Goal: Information Seeking & Learning: Learn about a topic

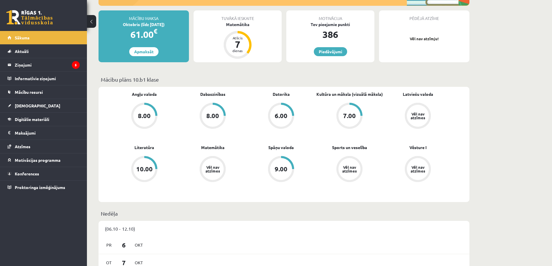
scroll to position [68, 0]
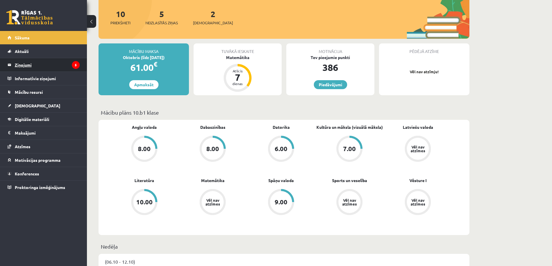
click at [61, 68] on legend "Ziņojumi 5" at bounding box center [47, 64] width 65 height 13
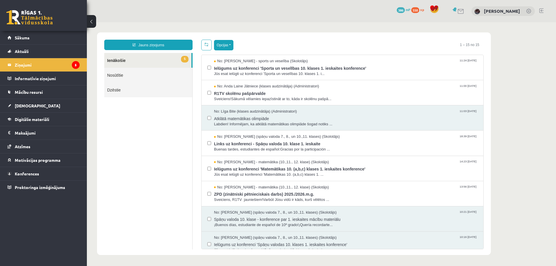
click at [218, 46] on button "Opcijas" at bounding box center [223, 45] width 19 height 10
click at [223, 57] on link "Atzīmēt visus ziņojumus" at bounding box center [259, 58] width 76 height 6
click at [223, 48] on button "Opcijas" at bounding box center [223, 45] width 19 height 10
click at [226, 72] on link "Atzīmēt visus kā lasītus" at bounding box center [247, 74] width 53 height 6
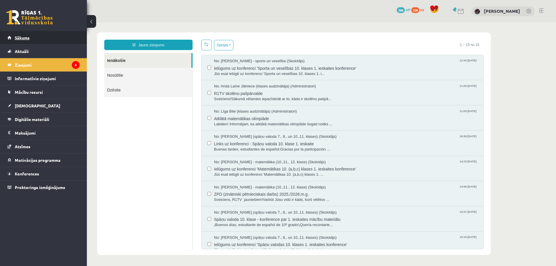
click at [74, 36] on link "Sākums" at bounding box center [44, 37] width 72 height 13
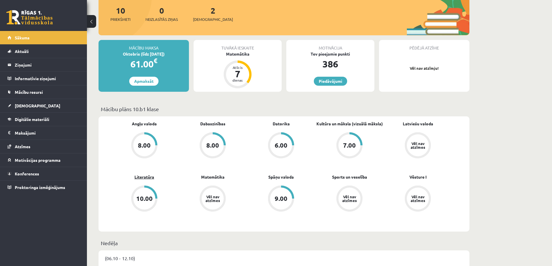
scroll to position [68, 0]
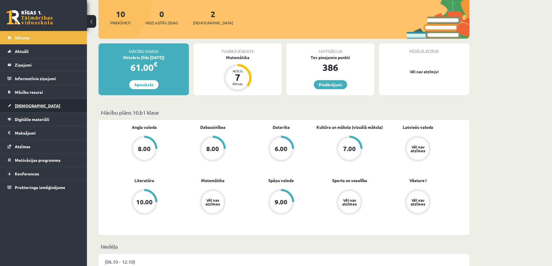
click at [40, 109] on link "[DEMOGRAPHIC_DATA]" at bounding box center [44, 105] width 72 height 13
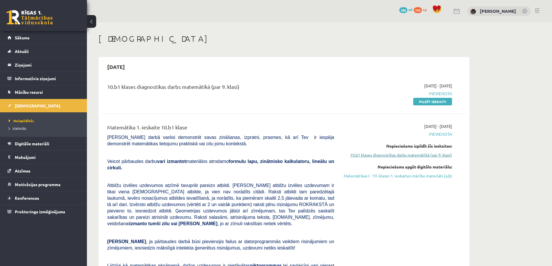
click at [439, 155] on link "10.b1 klases diagnostikas darbs matemātikā (par 9. klasi)" at bounding box center [397, 155] width 109 height 6
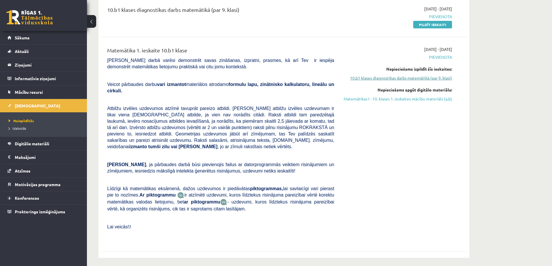
click at [426, 77] on link "10.b1 klases diagnostikas darbs matemātikā (par 9. klasi)" at bounding box center [397, 78] width 109 height 6
click at [441, 79] on link "10.b1 klases diagnostikas darbs matemātikā (par 9. klasi)" at bounding box center [397, 78] width 109 height 6
click at [440, 78] on link "10.b1 klases diagnostikas darbs matemātikā (par 9. klasi)" at bounding box center [397, 78] width 109 height 6
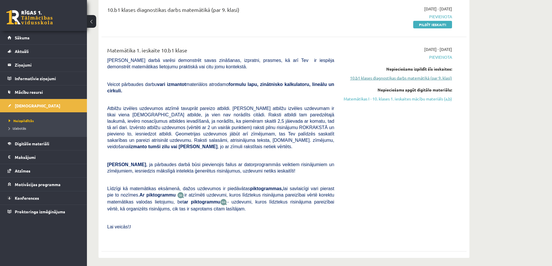
click at [440, 78] on link "10.b1 klases diagnostikas darbs matemātikā (par 9. klasi)" at bounding box center [397, 78] width 109 height 6
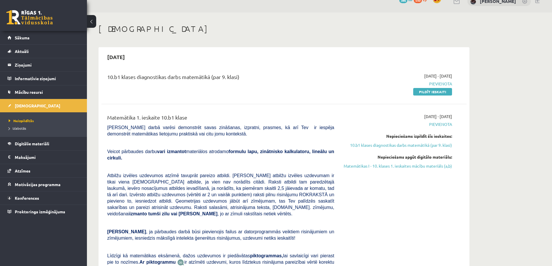
scroll to position [10, 0]
click at [392, 168] on link "Matemātikas I - 10. klases 1. ieskaites mācību materiāls (a,b)" at bounding box center [397, 166] width 109 height 6
click at [394, 148] on link "10.b1 klases diagnostikas darbs matemātikā (par 9. klasi)" at bounding box center [397, 146] width 109 height 6
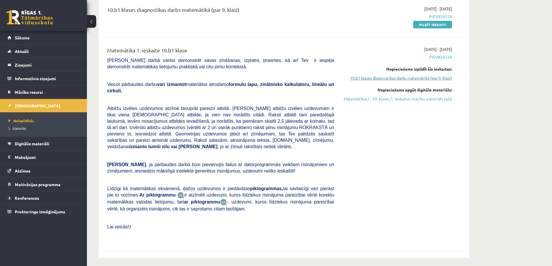
click at [394, 76] on link "10.b1 klases diagnostikas darbs matemātikā (par 9. klasi)" at bounding box center [397, 78] width 109 height 6
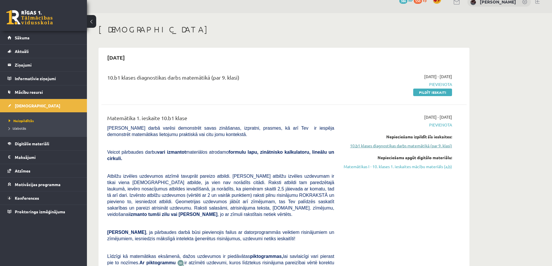
click at [439, 147] on link "10.b1 klases diagnostikas darbs matemātikā (par 9. klasi)" at bounding box center [397, 146] width 109 height 6
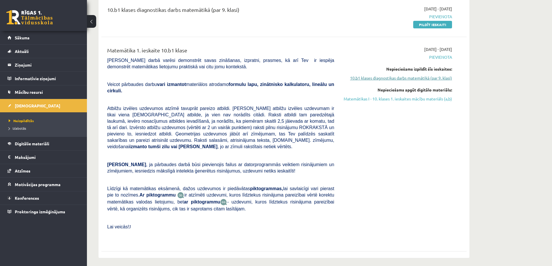
click at [409, 78] on link "10.b1 klases diagnostikas darbs matemātikā (par 9. klasi)" at bounding box center [397, 78] width 109 height 6
click at [431, 96] on link "Matemātikas I - 10. klases 1. ieskaites mācību materiāls (a,b)" at bounding box center [397, 99] width 109 height 6
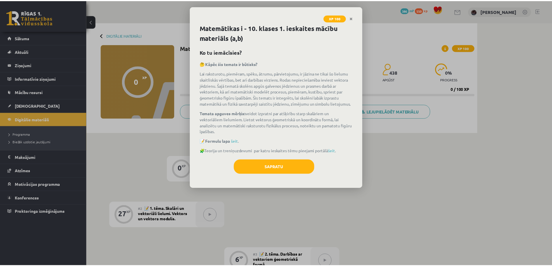
scroll to position [69, 0]
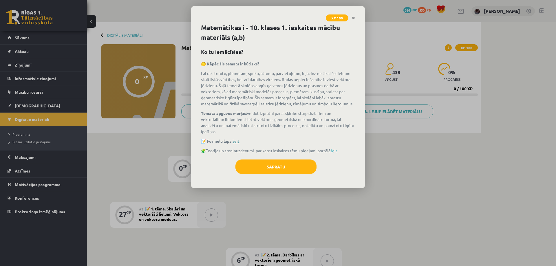
click at [236, 139] on link "šeit" at bounding box center [236, 141] width 7 height 5
click at [286, 164] on button "Sapratu" at bounding box center [276, 167] width 81 height 14
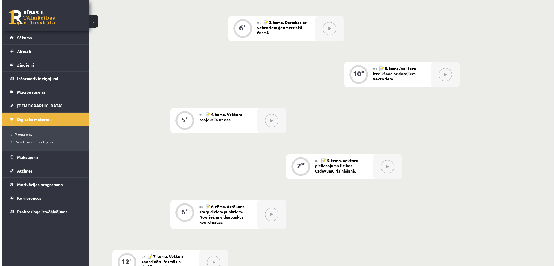
scroll to position [30, 0]
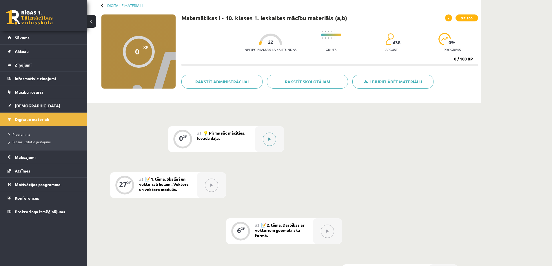
click at [264, 133] on div at bounding box center [269, 139] width 29 height 26
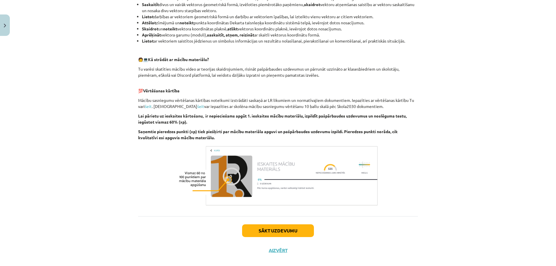
scroll to position [250, 0]
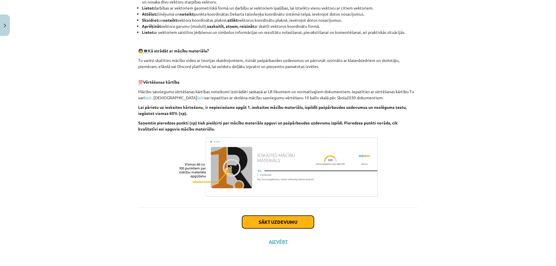
click at [300, 218] on button "Sākt uzdevumu" at bounding box center [278, 222] width 72 height 13
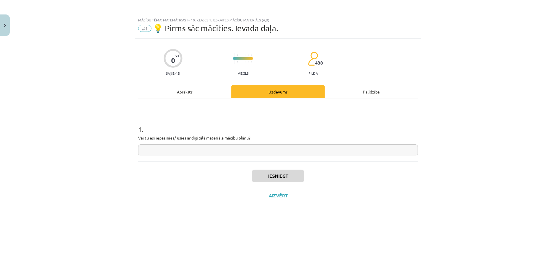
scroll to position [0, 0]
click at [203, 145] on input "text" at bounding box center [278, 151] width 280 height 12
type input "**"
click at [270, 181] on button "Iesniegt" at bounding box center [278, 176] width 53 height 13
click at [300, 202] on button "Nākamā nodarbība" at bounding box center [278, 199] width 57 height 13
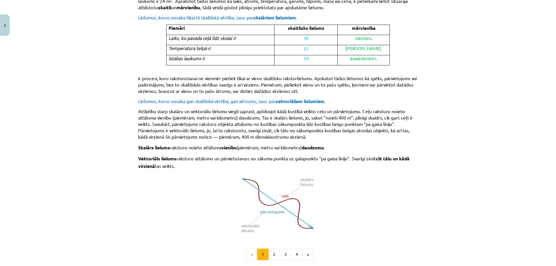
scroll to position [270, 0]
click at [273, 249] on button "2" at bounding box center [275, 255] width 12 height 12
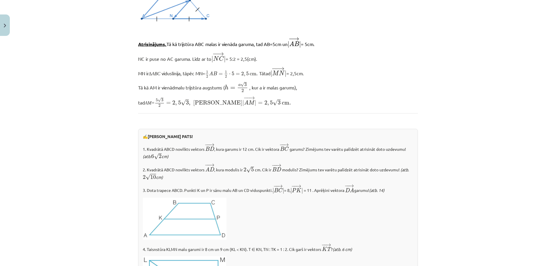
scroll to position [500, 0]
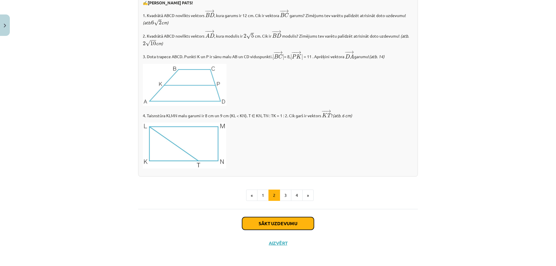
click at [278, 220] on button "Sākt uzdevumu" at bounding box center [278, 223] width 72 height 13
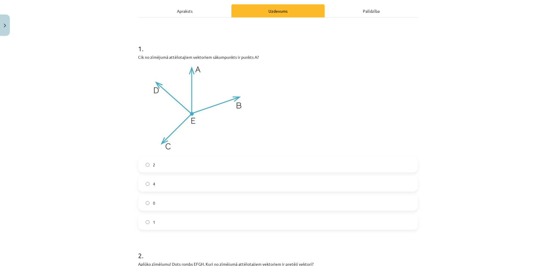
scroll to position [82, 0]
click at [153, 183] on span "4" at bounding box center [154, 183] width 2 height 6
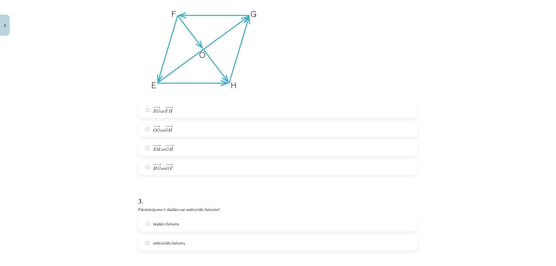
scroll to position [353, 0]
click at [213, 125] on label "− − → O G O G → un − − → O H O H →" at bounding box center [278, 128] width 279 height 14
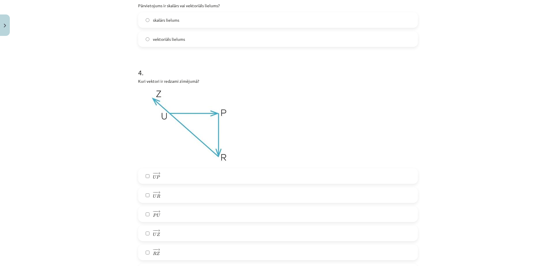
scroll to position [623, 0]
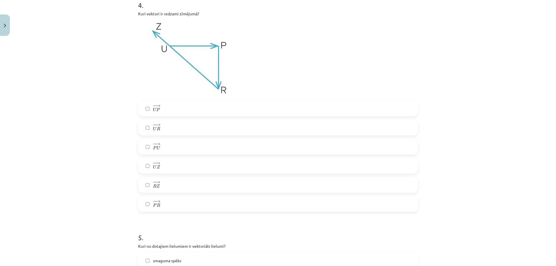
click at [153, 205] on span "P" at bounding box center [155, 205] width 4 height 4
click at [161, 106] on label "− − → U P U P →" at bounding box center [278, 108] width 279 height 14
click at [150, 190] on label "− − → R Z R Z →" at bounding box center [278, 185] width 279 height 14
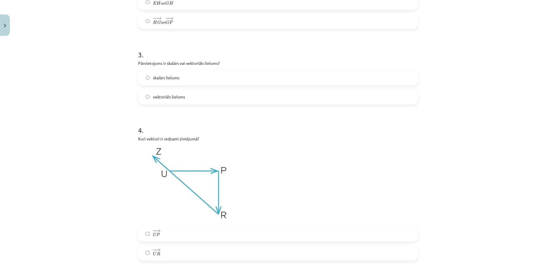
scroll to position [488, 0]
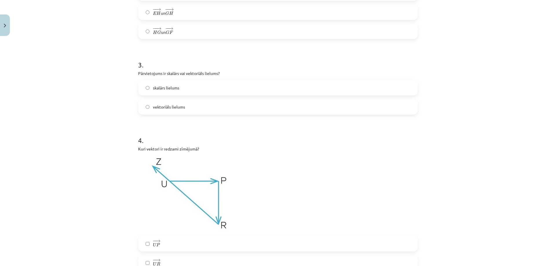
click at [189, 110] on label "vektoriāls lielums" at bounding box center [278, 107] width 279 height 14
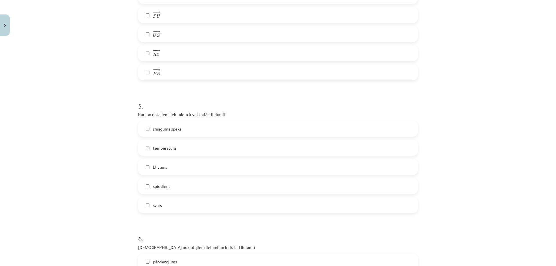
scroll to position [758, 0]
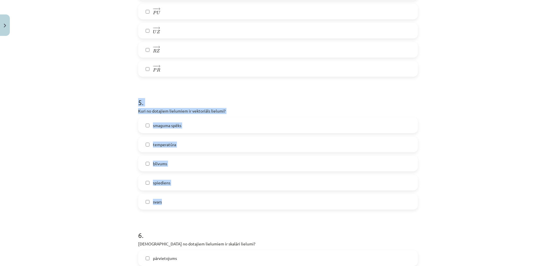
drag, startPoint x: 131, startPoint y: 106, endPoint x: 244, endPoint y: 205, distance: 150.3
type textarea "**********"
click at [244, 205] on div "Mācību tēma: Matemātikas i - 10. klases 1. ieskaites mācību materiāls (a,b) #2 …" at bounding box center [278, 133] width 556 height 266
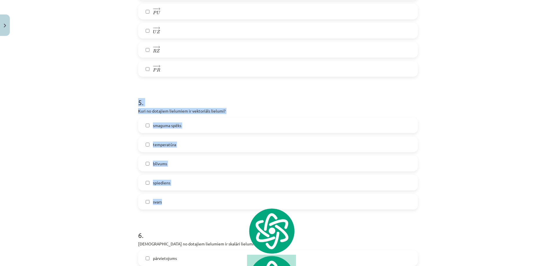
copy div "5 . Kuri no dotajiem lielumiem ir vektoriāls lielumi? smaguma spēks temperatūra…"
click at [197, 122] on label "smaguma spēks" at bounding box center [278, 125] width 279 height 14
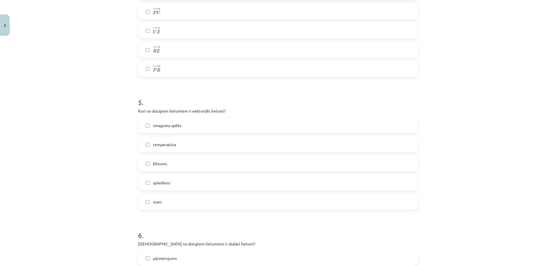
click at [178, 183] on label "spiediens" at bounding box center [278, 183] width 279 height 14
click at [187, 182] on label "spiediens" at bounding box center [278, 183] width 279 height 14
click at [192, 203] on label "svars" at bounding box center [278, 202] width 279 height 14
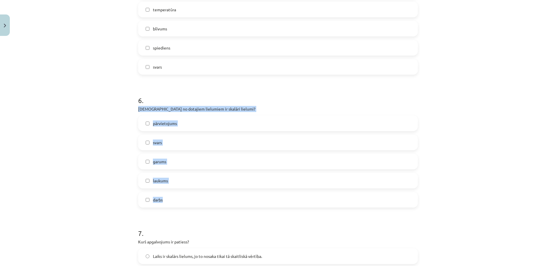
drag, startPoint x: 131, startPoint y: 107, endPoint x: 200, endPoint y: 203, distance: 118.5
click at [200, 203] on div "Mācību tēma: Matemātikas i - 10. klases 1. ieskaites mācību materiāls (a,b) #2 …" at bounding box center [278, 133] width 556 height 266
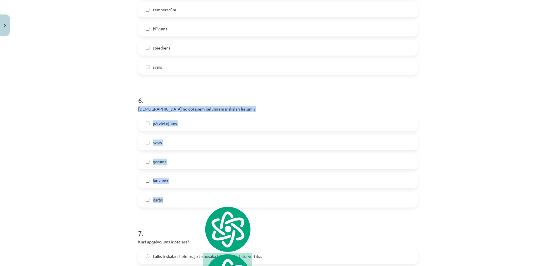
copy div "Kuri no dotajiem lielumiem ir skalāri lielumi? pārvietojums svars garums laukum…"
click at [177, 164] on label "garums" at bounding box center [278, 161] width 279 height 14
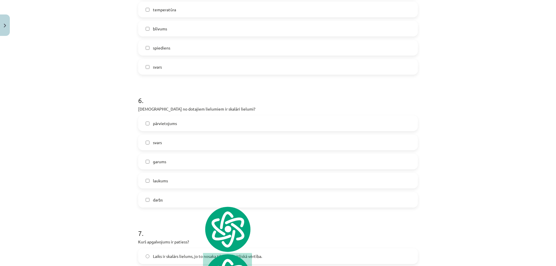
click at [179, 183] on label "laukums" at bounding box center [278, 181] width 279 height 14
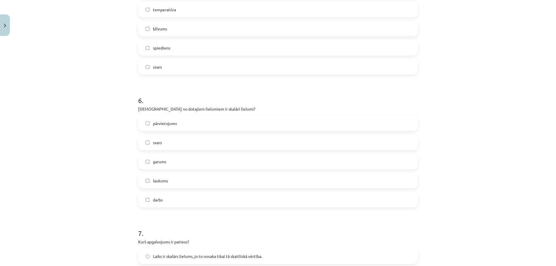
click at [178, 195] on label "darbs" at bounding box center [278, 200] width 279 height 14
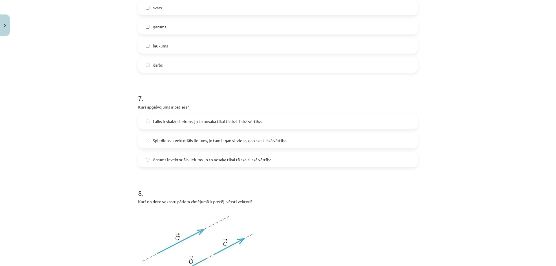
scroll to position [1029, 0]
click at [294, 159] on label "Ātrums ir vektoriāls lielums, jo to nosaka tikai tā skaitliskā vērtība." at bounding box center [278, 159] width 279 height 14
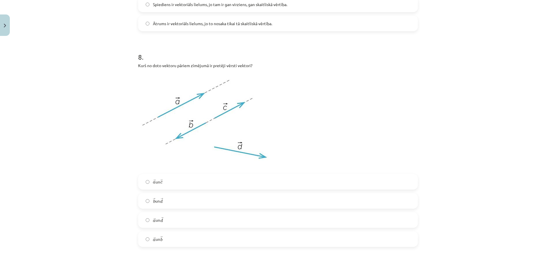
scroll to position [1164, 0]
click at [155, 235] on label "→ a a → un → b b →" at bounding box center [278, 240] width 279 height 14
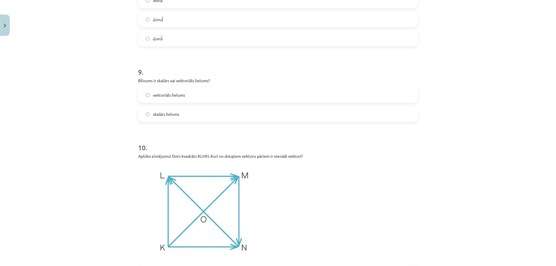
scroll to position [1367, 0]
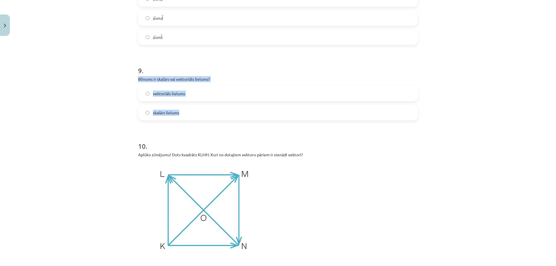
drag, startPoint x: 122, startPoint y: 78, endPoint x: 205, endPoint y: 114, distance: 90.4
click at [205, 114] on div "Mācību tēma: Matemātikas i - 10. klases 1. ieskaites mācību materiāls (a,b) #2 …" at bounding box center [278, 133] width 556 height 266
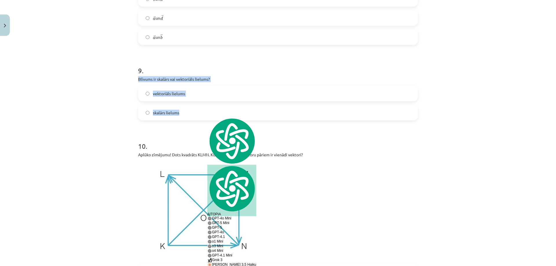
copy div "Blīvums ir skalārs vai vektoriāls lielums? vektoriāls lielums skalārs lielums"
click at [185, 113] on label "skalārs lielums" at bounding box center [278, 112] width 279 height 14
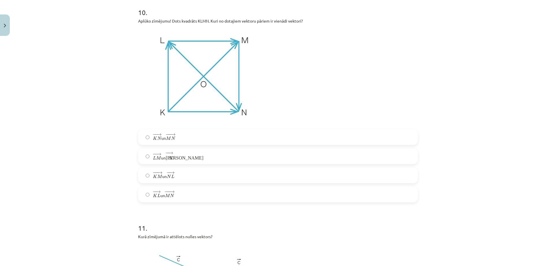
scroll to position [1502, 0]
click at [186, 153] on label "− − → L M L M → un − − → К N К N →" at bounding box center [278, 155] width 279 height 14
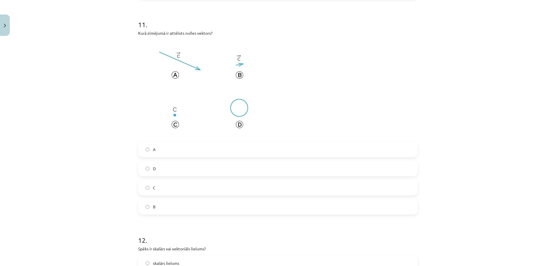
scroll to position [1705, 0]
click at [163, 194] on label "C" at bounding box center [278, 187] width 279 height 14
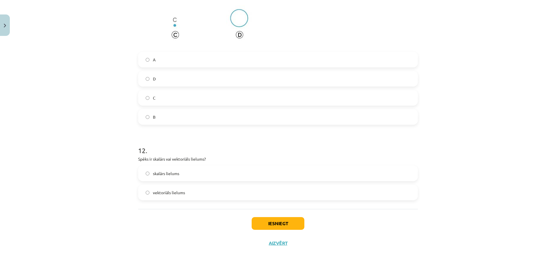
scroll to position [1796, 0]
click at [154, 171] on span "skalārs lielums" at bounding box center [166, 172] width 26 height 6
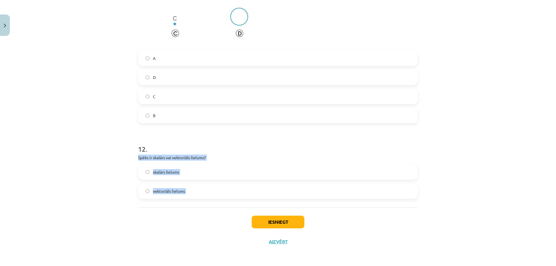
drag, startPoint x: 136, startPoint y: 157, endPoint x: 217, endPoint y: 210, distance: 97.0
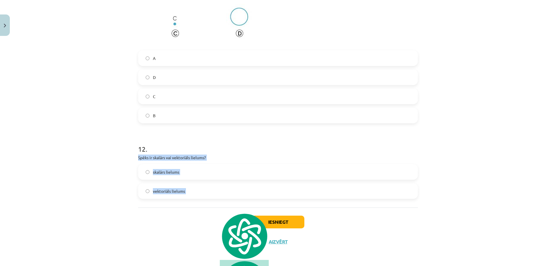
copy div "Spēks ir skalārs vai vektoriāls lielums? skalārs lielums vektoriāls lielums"
click at [199, 195] on label "vektoriāls lielums" at bounding box center [278, 191] width 279 height 14
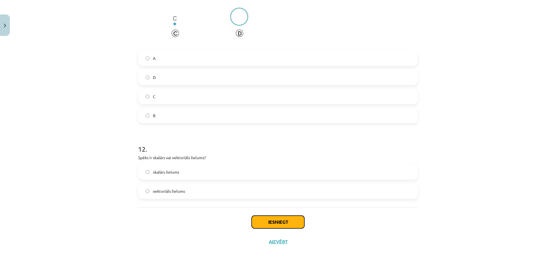
click at [292, 219] on button "Iesniegt" at bounding box center [278, 222] width 53 height 13
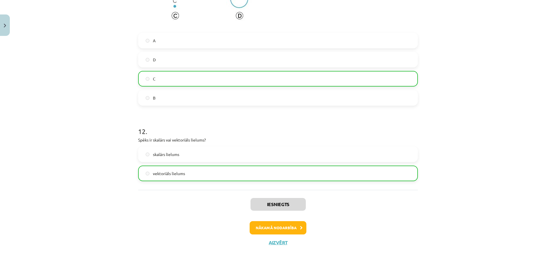
scroll to position [1814, 0]
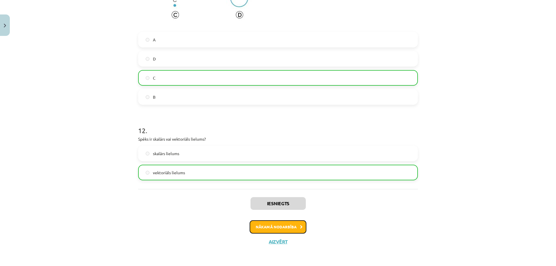
click at [264, 227] on button "Nākamā nodarbība" at bounding box center [278, 227] width 57 height 13
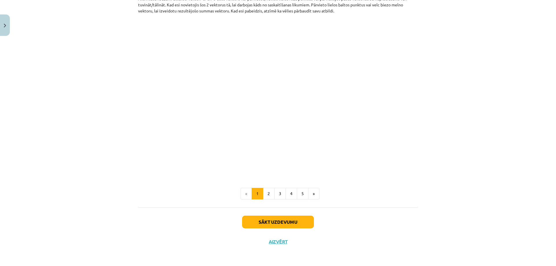
scroll to position [835, 0]
click at [274, 222] on button "Sākt uzdevumu" at bounding box center [278, 222] width 72 height 13
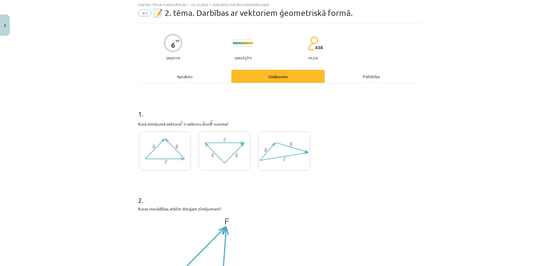
scroll to position [14, 0]
click at [145, 158] on img at bounding box center [165, 151] width 52 height 39
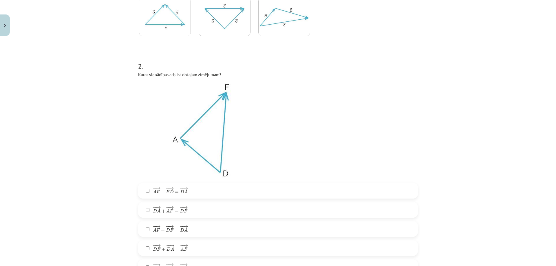
scroll to position [217, 0]
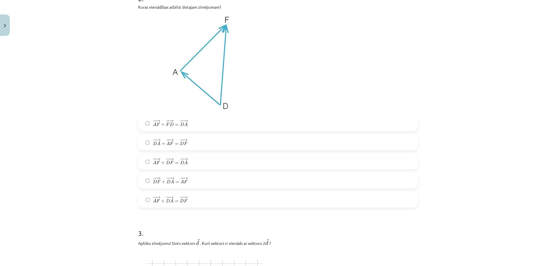
click at [177, 185] on span "− − → D F + − − → D A = − − → A F D F → + D A → = A F →" at bounding box center [170, 181] width 35 height 8
click at [203, 155] on div "− − → A F + − − → D F = − − → D A A F → + D F → = D A →" at bounding box center [278, 162] width 280 height 16
click at [201, 156] on label "− − → A F + − − → D F = − − → D A A F → + D F → = D A →" at bounding box center [278, 161] width 279 height 14
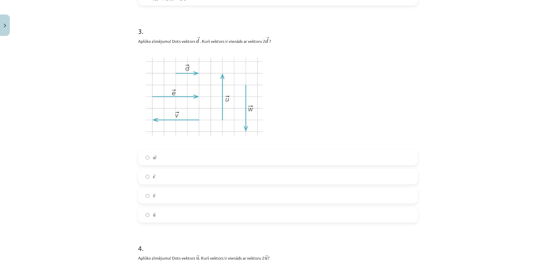
scroll to position [420, 0]
click at [171, 177] on label "→ e e →" at bounding box center [278, 176] width 279 height 14
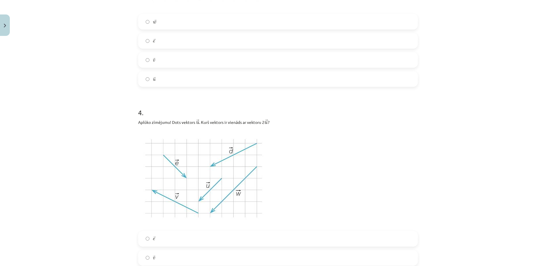
scroll to position [623, 0]
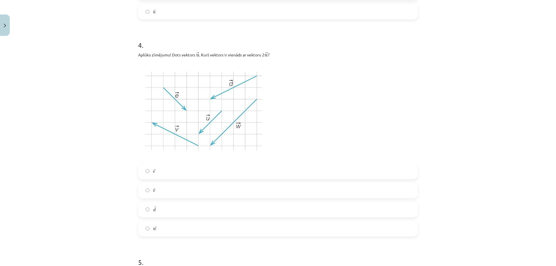
click at [161, 231] on label "→ w w →" at bounding box center [278, 229] width 279 height 14
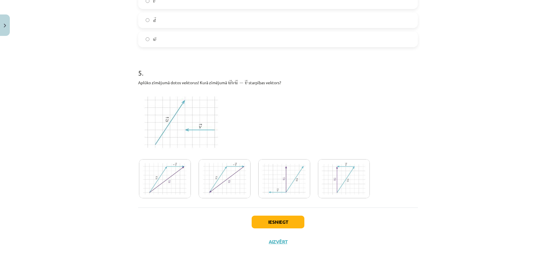
scroll to position [814, 0]
click at [236, 179] on img at bounding box center [225, 178] width 52 height 39
click at [259, 223] on button "Iesniegt" at bounding box center [278, 222] width 53 height 13
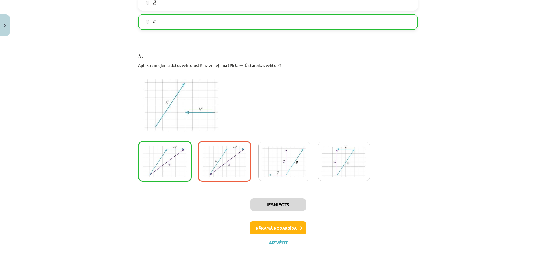
scroll to position [832, 0]
click at [277, 225] on button "Nākamā nodarbība" at bounding box center [278, 227] width 57 height 13
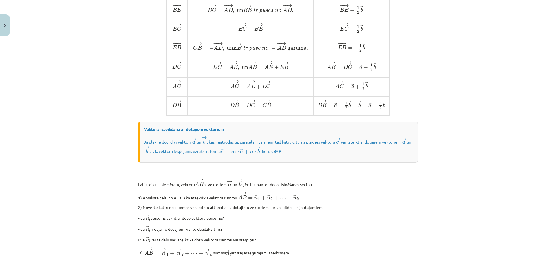
scroll to position [428, 0]
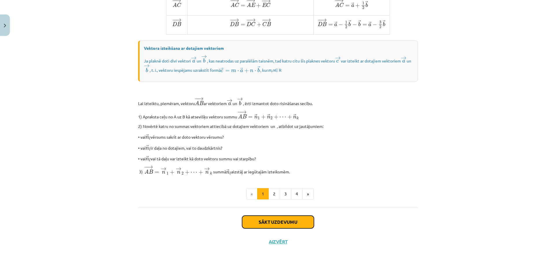
click at [274, 221] on button "Sākt uzdevumu" at bounding box center [278, 222] width 72 height 13
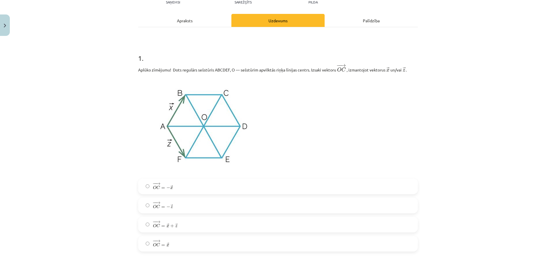
scroll to position [72, 0]
click at [149, 241] on label "− − → O C = → x O C → = x →" at bounding box center [278, 243] width 279 height 14
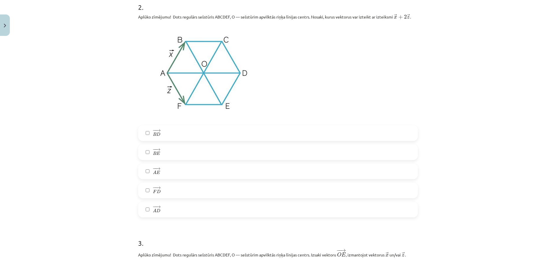
scroll to position [343, 0]
click at [158, 165] on label "− − → A E A E →" at bounding box center [278, 170] width 279 height 14
click at [156, 187] on span "→" at bounding box center [158, 186] width 5 height 3
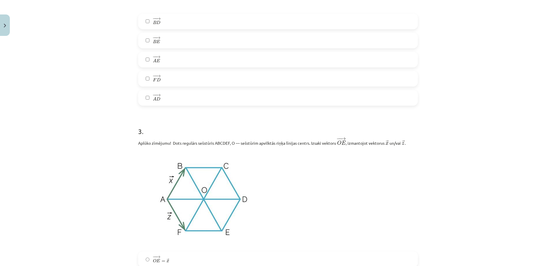
scroll to position [478, 0]
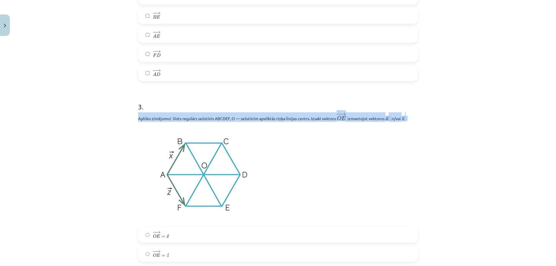
drag, startPoint x: 133, startPoint y: 117, endPoint x: 409, endPoint y: 114, distance: 275.3
click at [409, 114] on div "10 XP Saņemsi Sarežģīts 437 pilda Apraksts Uzdevums Palīdzība 1 . Aplūko zīmēju…" at bounding box center [278, 175] width 287 height 1231
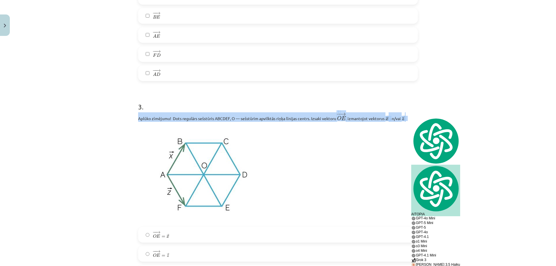
copy p "Aplūko zīmējumu! Dots regulārs sešstūris ABCDEF, O — sešstūrim apvilktās riņķa …"
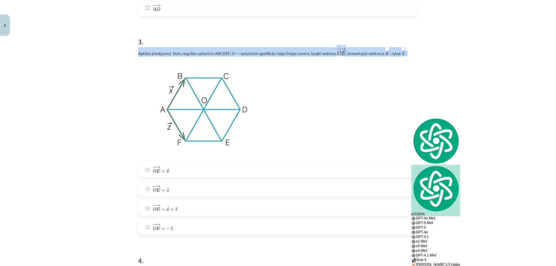
scroll to position [546, 0]
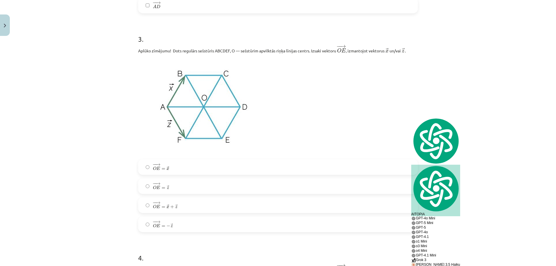
click at [171, 207] on span "+" at bounding box center [172, 206] width 4 height 3
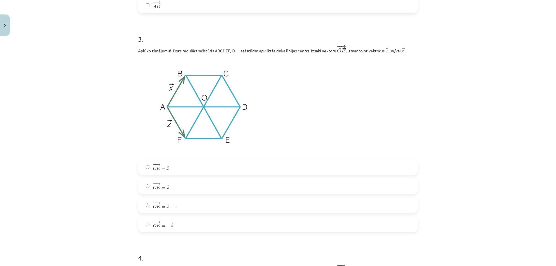
click at [163, 182] on label "− − → O E = → z O E → = z →" at bounding box center [278, 186] width 279 height 14
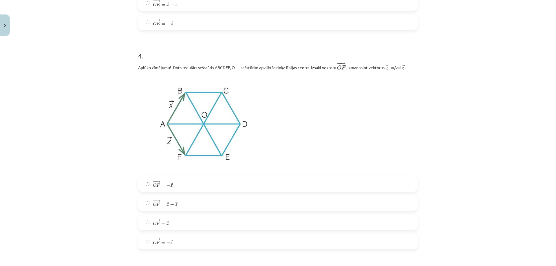
scroll to position [749, 0]
click at [170, 244] on span "z" at bounding box center [171, 242] width 2 height 3
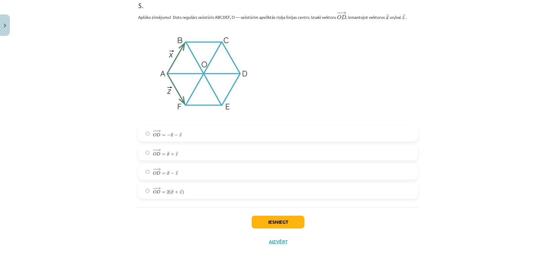
scroll to position [1019, 0]
click at [156, 136] on span "D" at bounding box center [158, 135] width 4 height 4
click at [267, 217] on button "Iesniegt" at bounding box center [278, 222] width 53 height 13
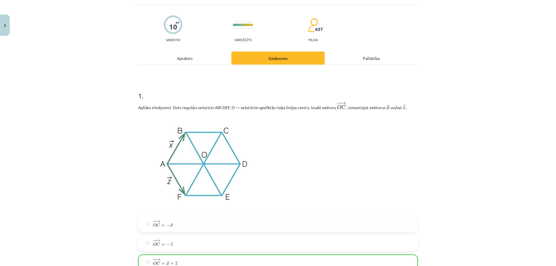
scroll to position [0, 0]
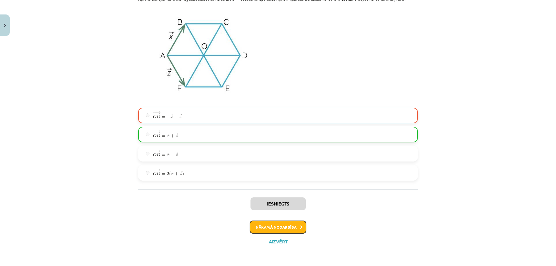
click at [294, 226] on button "Nākamā nodarbība" at bounding box center [278, 227] width 57 height 13
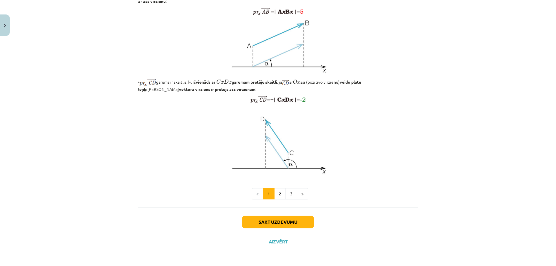
scroll to position [422, 0]
click at [272, 225] on button "Sākt uzdevumu" at bounding box center [278, 222] width 72 height 13
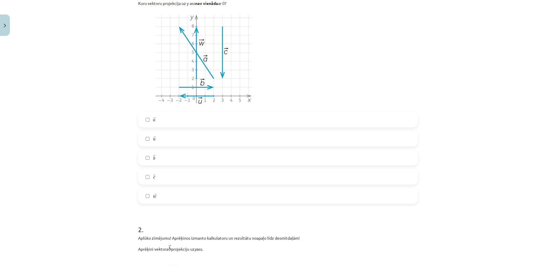
scroll to position [135, 0]
click at [168, 117] on label "→ a a →" at bounding box center [278, 119] width 279 height 14
click at [158, 176] on label "→ c c →" at bounding box center [278, 176] width 279 height 14
click at [154, 193] on span "→" at bounding box center [155, 194] width 2 height 3
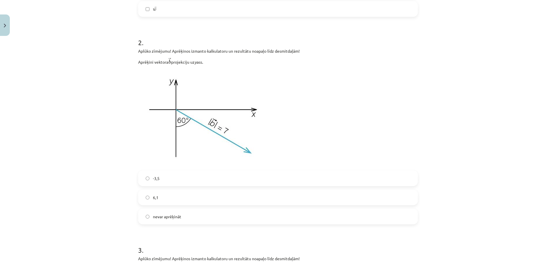
scroll to position [338, 0]
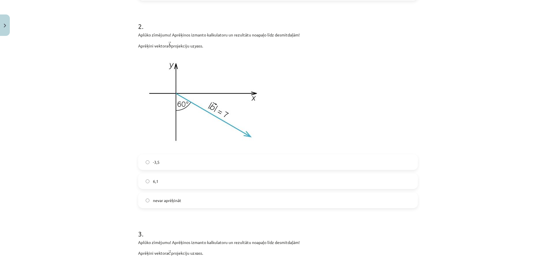
click at [168, 163] on label "-3,5" at bounding box center [278, 162] width 279 height 14
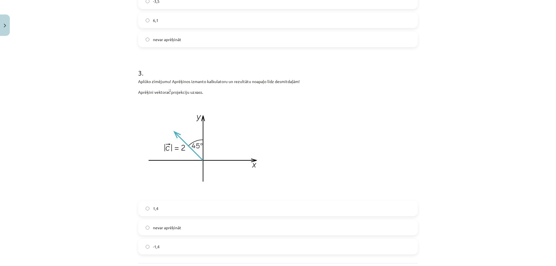
scroll to position [541, 0]
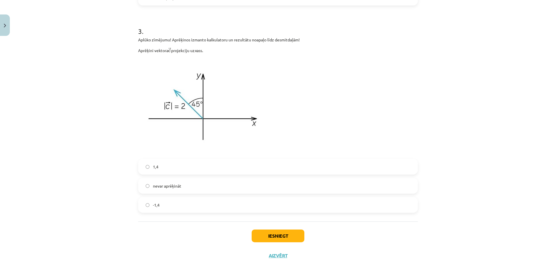
click at [156, 199] on label "-1,4" at bounding box center [278, 205] width 279 height 14
click at [271, 234] on button "Iesniegt" at bounding box center [278, 236] width 53 height 13
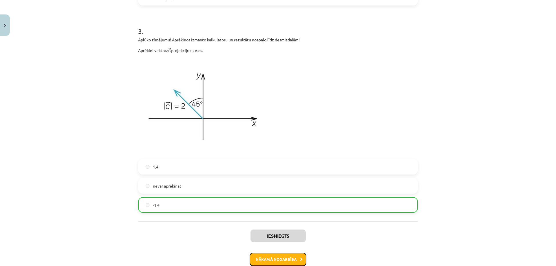
click at [266, 261] on button "Nākamā nodarbība" at bounding box center [278, 259] width 57 height 13
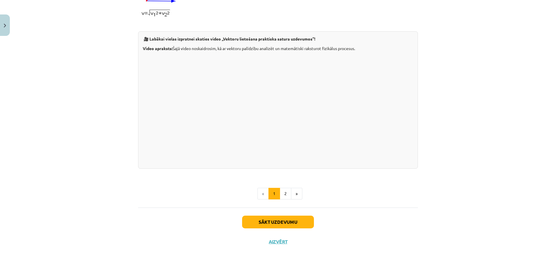
scroll to position [551, 0]
click at [279, 221] on button "Sākt uzdevumu" at bounding box center [278, 222] width 72 height 13
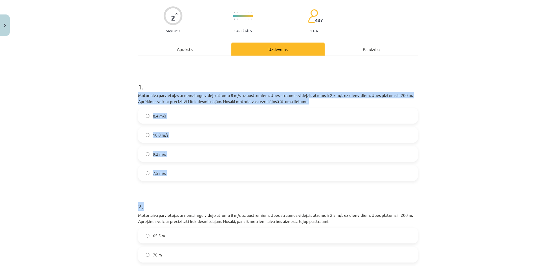
scroll to position [145, 0]
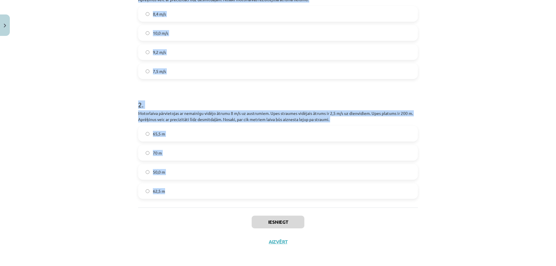
drag, startPoint x: 129, startPoint y: 119, endPoint x: 201, endPoint y: 190, distance: 100.8
click at [201, 190] on div "Mācību tēma: Matemātikas i - 10. klases 1. ieskaites mācību materiāls (a,b) #6 …" at bounding box center [278, 133] width 556 height 266
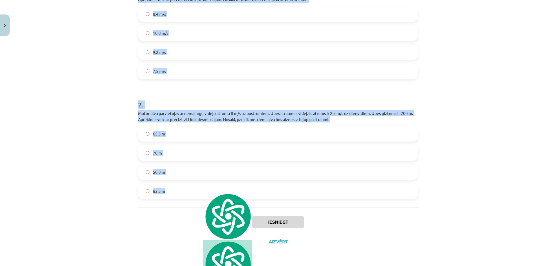
copy form "Motorlaiva pārvietojas ar nemainīgu vidējo ātrumu 8 m/s uz austrumiem. Upes str…"
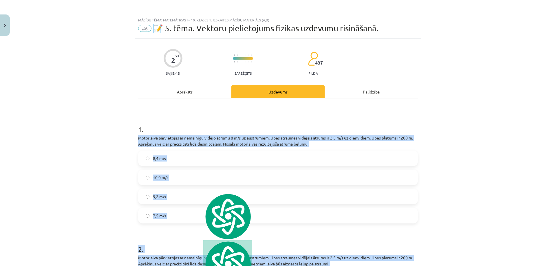
click at [172, 158] on label "8,4 m/s" at bounding box center [278, 158] width 279 height 14
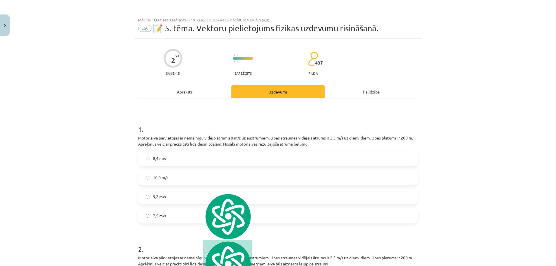
scroll to position [135, 0]
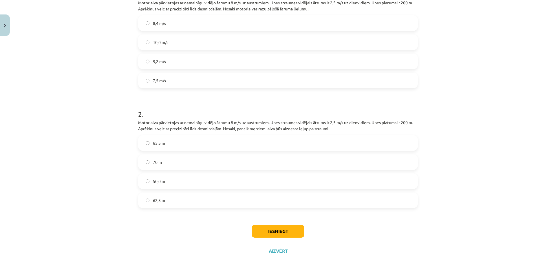
click at [173, 199] on label "62,5 m" at bounding box center [278, 200] width 279 height 14
click at [283, 228] on button "Iesniegt" at bounding box center [278, 231] width 53 height 13
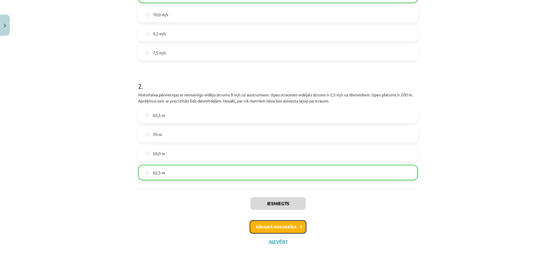
click at [256, 226] on button "Nākamā nodarbība" at bounding box center [278, 227] width 57 height 13
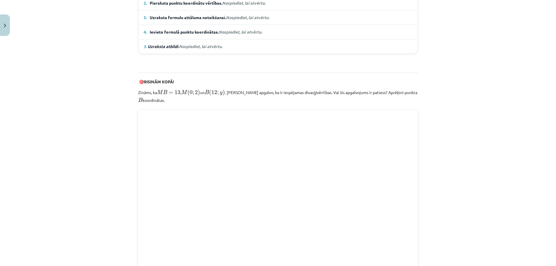
scroll to position [420, 0]
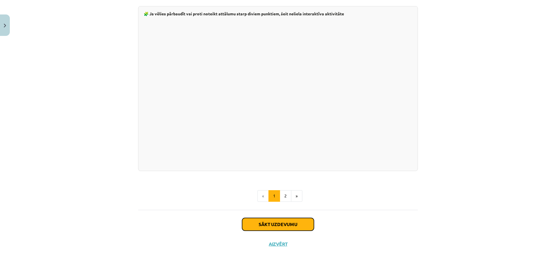
click at [283, 218] on button "Sākt uzdevumu" at bounding box center [278, 224] width 72 height 13
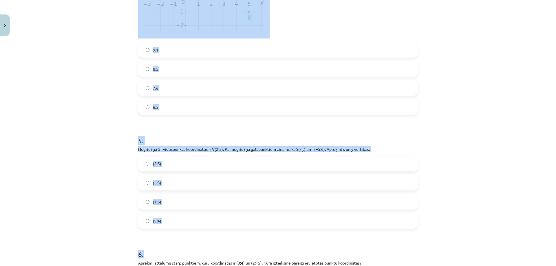
scroll to position [699, 0]
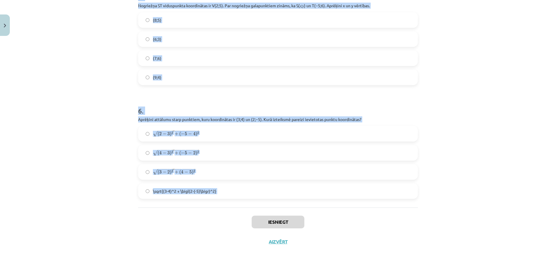
drag, startPoint x: 135, startPoint y: 133, endPoint x: 203, endPoint y: 214, distance: 105.9
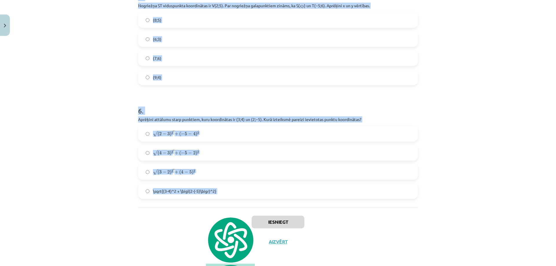
copy form "Aprēķini attālumu starp punktiem ﻿S(1;0)﻿ un ﻿T(7;8). 10 8 12 14 2 . Aprēķini n…"
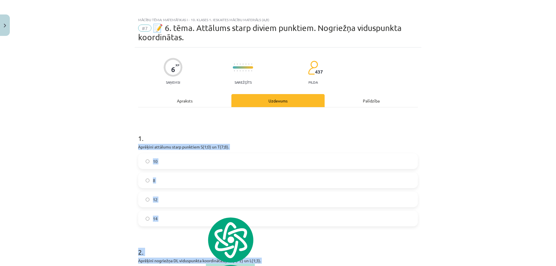
scroll to position [0, 0]
click at [165, 161] on label "10" at bounding box center [278, 161] width 279 height 14
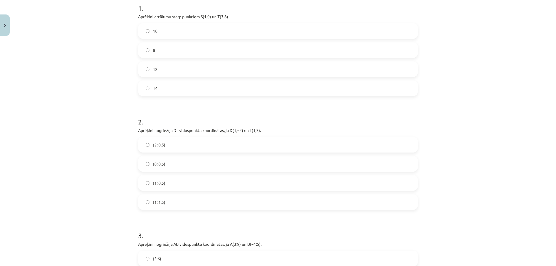
scroll to position [135, 0]
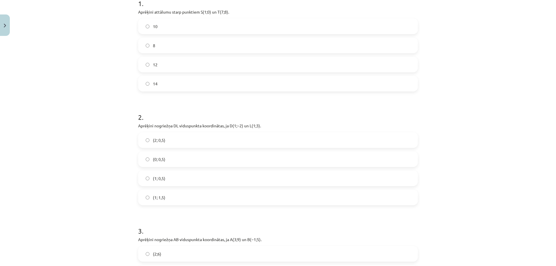
click at [169, 174] on label "(1; 0,5)" at bounding box center [278, 178] width 279 height 14
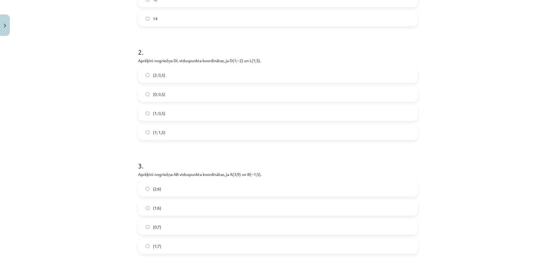
scroll to position [270, 0]
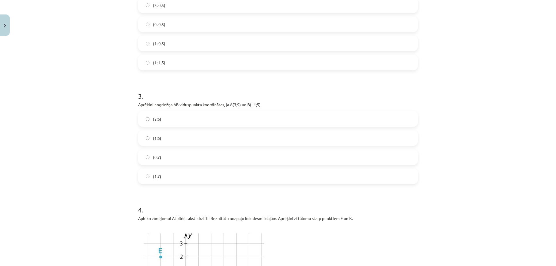
click at [160, 172] on label "(1;7)" at bounding box center [278, 176] width 279 height 14
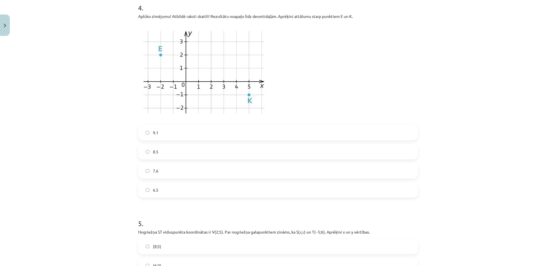
scroll to position [473, 0]
click at [167, 171] on label "7.6" at bounding box center [278, 170] width 279 height 14
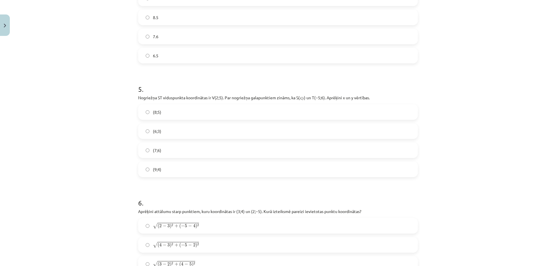
scroll to position [609, 0]
click at [172, 170] on label "(9;4)" at bounding box center [278, 168] width 279 height 14
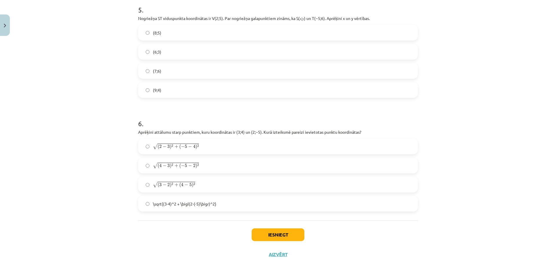
scroll to position [699, 0]
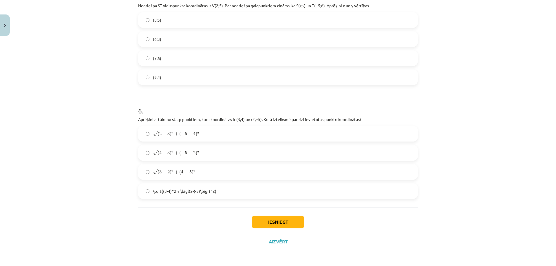
click at [189, 138] on label "√ ( 2 − 3 ) 2 + ( − 5 − 4 ) 2 ( 2 − 3 ) 2 + ( − 5 − 4 ) 2" at bounding box center [278, 134] width 279 height 14
click at [258, 219] on button "Iesniegt" at bounding box center [278, 222] width 53 height 13
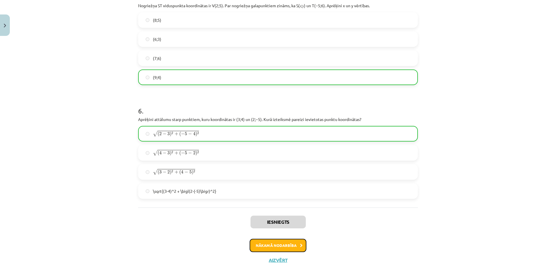
click at [280, 252] on button "Nākamā nodarbība" at bounding box center [278, 245] width 57 height 13
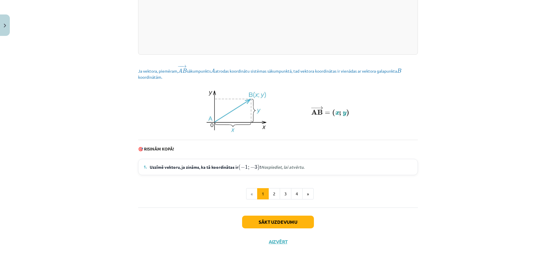
scroll to position [752, 0]
click at [278, 224] on button "Sākt uzdevumu" at bounding box center [278, 222] width 72 height 13
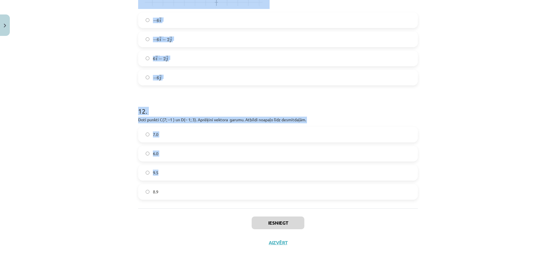
scroll to position [1798, 0]
drag, startPoint x: 125, startPoint y: 52, endPoint x: 307, endPoint y: 189, distance: 227.9
click at [307, 189] on div "Mācību tēma: Matemātikas i - 10. klases 1. ieskaites mācību materiāls (a,b) #8 …" at bounding box center [278, 133] width 556 height 266
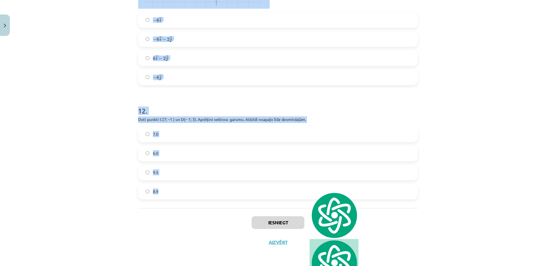
copy form "Katra vienības vektora garums atbilst vienas rūtiņas garumam. Kādas ir zīmējumā…"
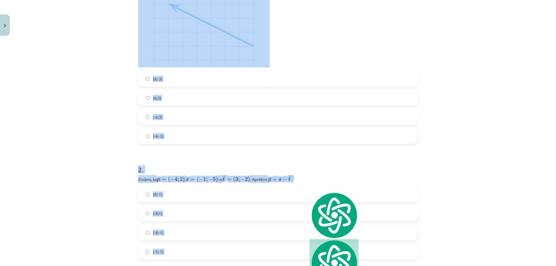
scroll to position [0, 0]
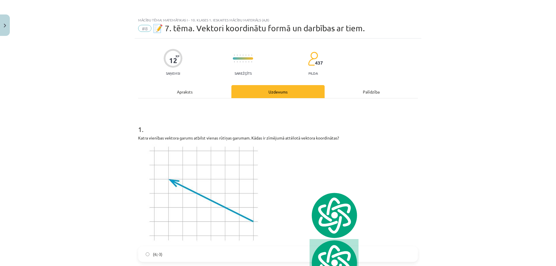
click at [493, 124] on div "Mācību tēma: Matemātikas i - 10. klases 1. ieskaites mācību materiāls (a,b) #8 …" at bounding box center [278, 133] width 556 height 266
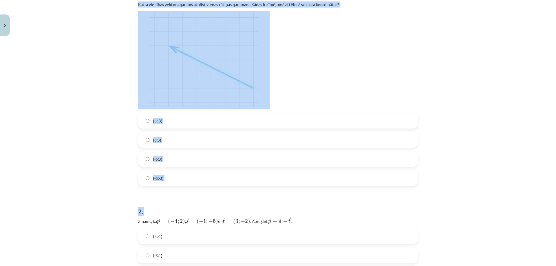
scroll to position [135, 0]
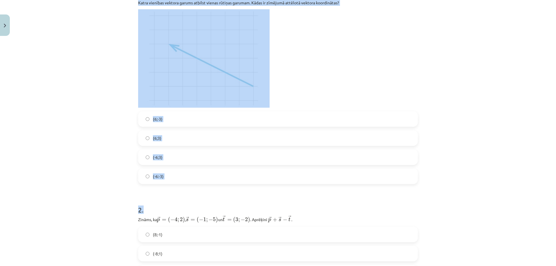
drag, startPoint x: 133, startPoint y: 66, endPoint x: 322, endPoint y: 203, distance: 233.8
click at [322, 203] on div "Mācību tēma: Matemātikas i - 10. klases 1. ieskaites mācību materiāls (a,b) #8 …" at bounding box center [278, 133] width 556 height 266
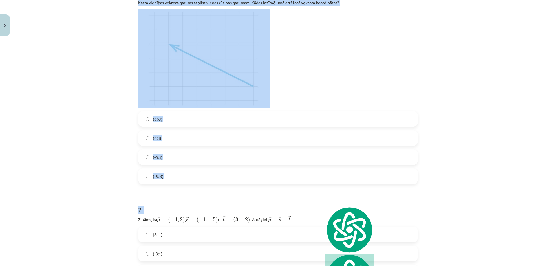
copy form "Katra vienības vektora garums atbilst vienas rūtiņas garumam. Kādas ir zīmējumā…"
click at [99, 135] on div "Mācību tēma: Matemātikas i - 10. klases 1. ieskaites mācību materiāls (a,b) #8 …" at bounding box center [278, 133] width 556 height 266
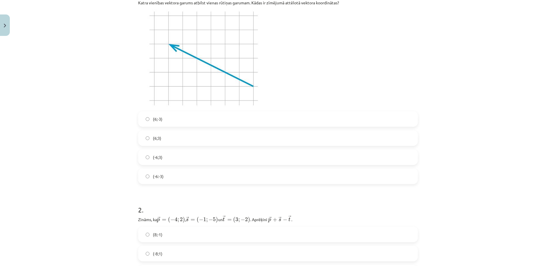
click at [211, 152] on label "(-6;3)" at bounding box center [278, 157] width 279 height 14
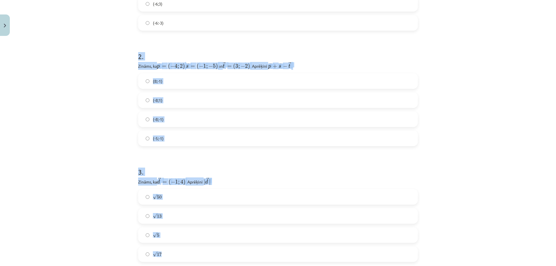
scroll to position [338, 0]
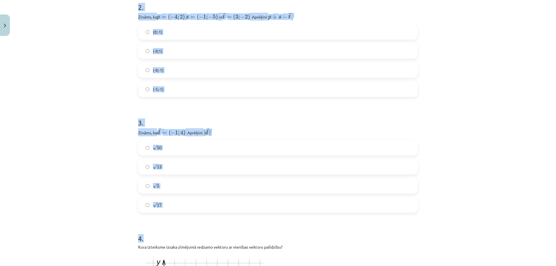
drag, startPoint x: 126, startPoint y: 78, endPoint x: 184, endPoint y: 227, distance: 160.2
click at [184, 227] on div "Mācību tēma: Matemātikas i - 10. klases 1. ieskaites mācību materiāls (a,b) #8 …" at bounding box center [278, 133] width 556 height 266
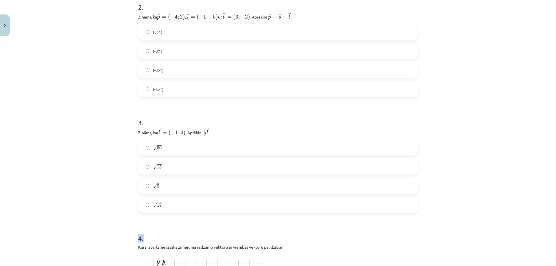
drag, startPoint x: 175, startPoint y: 216, endPoint x: 171, endPoint y: 203, distance: 13.4
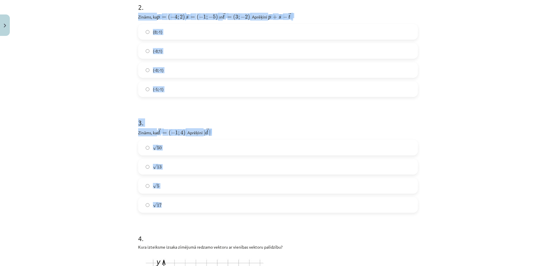
drag, startPoint x: 167, startPoint y: 207, endPoint x: 130, endPoint y: 17, distance: 193.7
click at [130, 17] on div "Mācību tēma: Matemātikas i - 10. klases 1. ieskaites mācību materiāls (a,b) #8 …" at bounding box center [278, 133] width 556 height 266
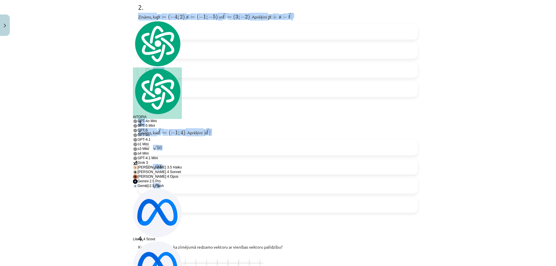
copy form "Zināms, ka → p = ( − 4 ; 2 ) p → = ( − 4 ; 2 ) , ﻿ → s = ( − 1 ; − 5 ) s → = ( …"
click at [179, 69] on label "(-8;-1)" at bounding box center [278, 70] width 279 height 14
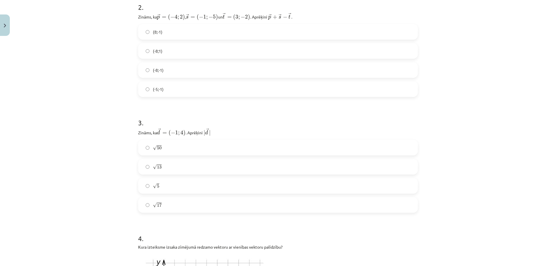
click at [172, 204] on label "√ 17 17" at bounding box center [278, 205] width 279 height 14
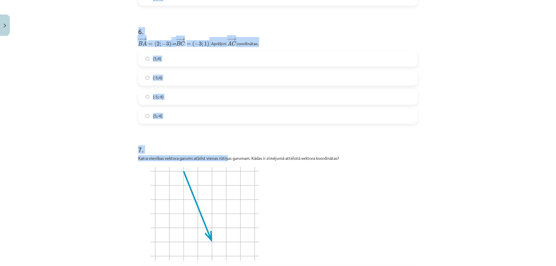
scroll to position [879, 0]
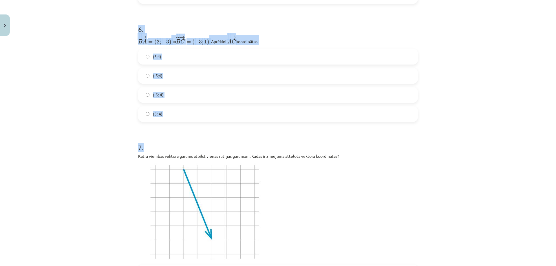
drag, startPoint x: 132, startPoint y: 111, endPoint x: 217, endPoint y: 124, distance: 86.8
click at [217, 124] on div "Mācību tēma: Matemātikas i - 10. klases 1. ieskaites mācību materiāls (a,b) #8 …" at bounding box center [278, 133] width 556 height 266
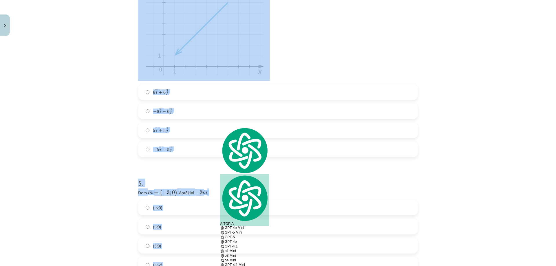
scroll to position [609, 0]
click at [114, 153] on div "Mācību tēma: Matemātikas i - 10. klases 1. ieskaites mācību materiāls (a,b) #8 …" at bounding box center [278, 133] width 556 height 266
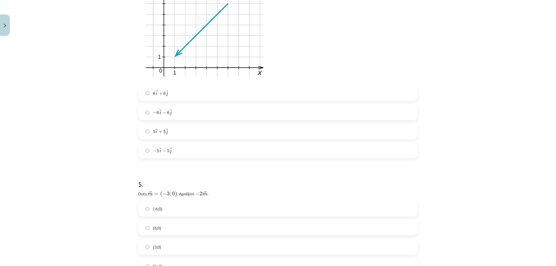
click at [172, 148] on label "− 5 → i − 5 → j − 5 i → − 5 j →" at bounding box center [278, 150] width 279 height 14
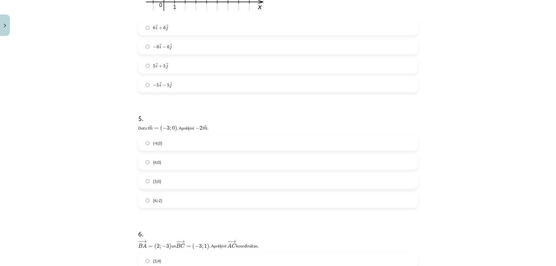
scroll to position [676, 0]
click at [161, 157] on label "(6;0)" at bounding box center [278, 160] width 279 height 14
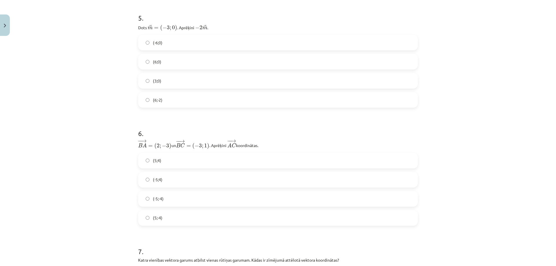
scroll to position [811, 0]
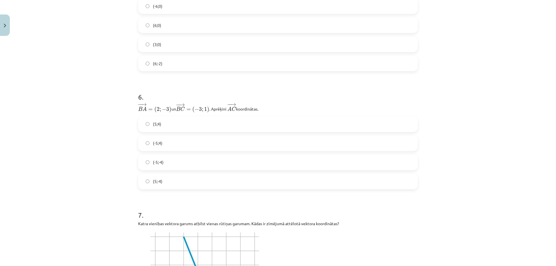
click at [177, 139] on label "(-5;4)" at bounding box center [278, 143] width 279 height 14
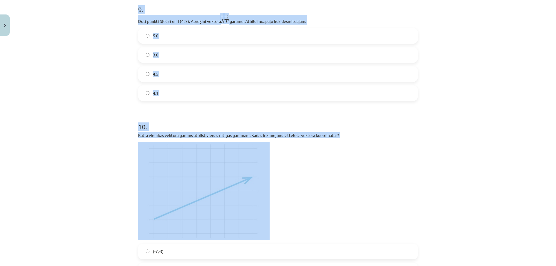
scroll to position [1352, 0]
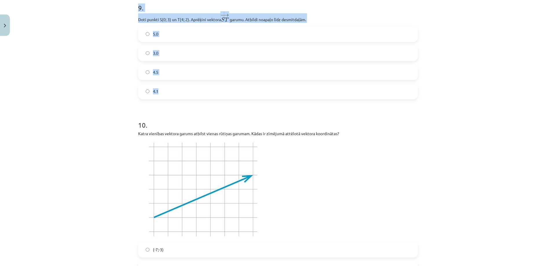
drag, startPoint x: 129, startPoint y: 21, endPoint x: 185, endPoint y: 85, distance: 85.5
click at [185, 85] on div "Mācību tēma: Matemātikas i - 10. klases 1. ieskaites mācību materiāls (a,b) #8 …" at bounding box center [278, 133] width 556 height 266
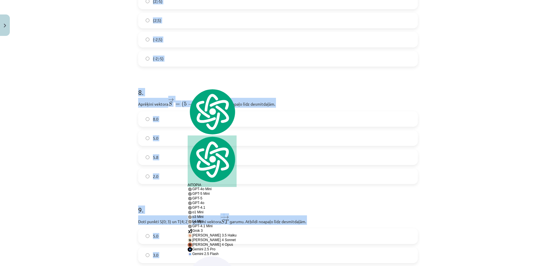
scroll to position [1082, 0]
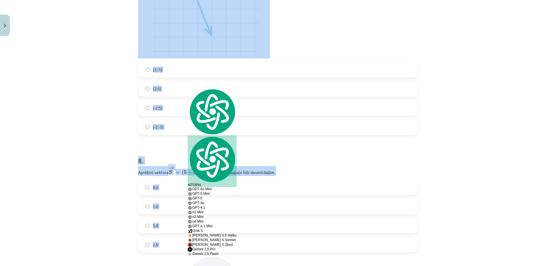
click at [92, 157] on div "Mācību tēma: Matemātikas i - 10. klases 1. ieskaites mācību materiāls (a,b) #8 …" at bounding box center [278, 133] width 556 height 266
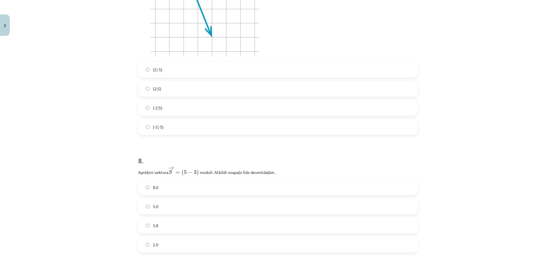
click at [166, 66] on label "(2;-5)" at bounding box center [278, 70] width 279 height 14
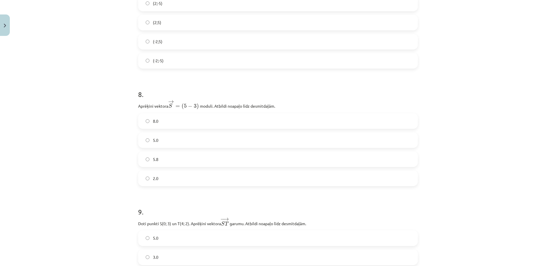
scroll to position [1150, 0]
click at [166, 153] on label "5.8" at bounding box center [278, 158] width 279 height 14
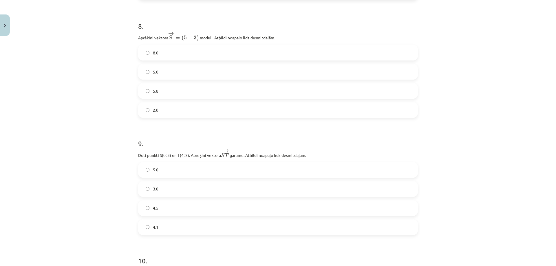
scroll to position [1217, 0]
click at [174, 234] on label "4.1" at bounding box center [278, 227] width 279 height 14
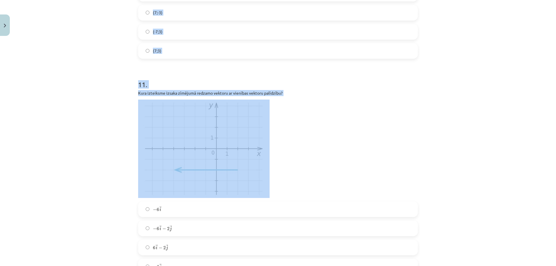
scroll to position [1623, 0]
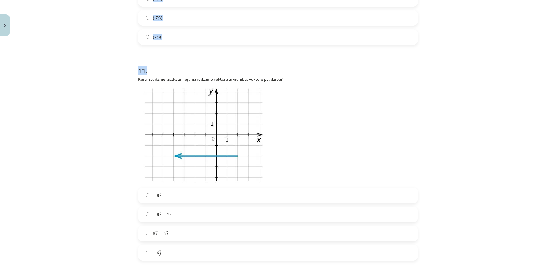
drag, startPoint x: 130, startPoint y: 61, endPoint x: 230, endPoint y: 53, distance: 100.0
click at [230, 53] on div "Mācību tēma: Matemātikas i - 10. klases 1. ieskaites mācību materiāls (a,b) #8 …" at bounding box center [278, 133] width 556 height 266
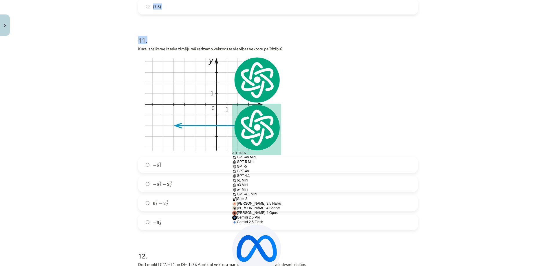
scroll to position [1555, 0]
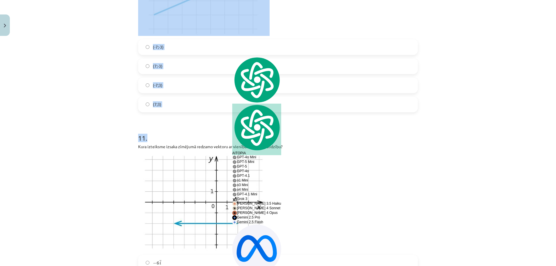
click at [174, 100] on label "(7;3)" at bounding box center [278, 104] width 279 height 14
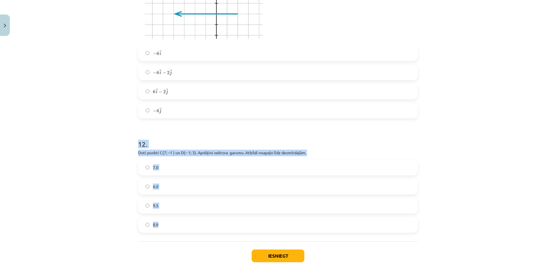
scroll to position [1798, 0]
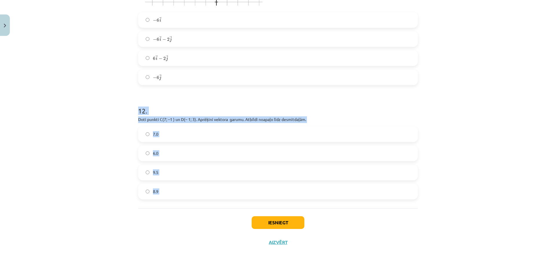
drag, startPoint x: 130, startPoint y: 178, endPoint x: 212, endPoint y: 210, distance: 89.0
click at [212, 210] on div "Mācību tēma: Matemātikas i - 10. klases 1. ieskaites mācību materiāls (a,b) #8 …" at bounding box center [278, 133] width 556 height 266
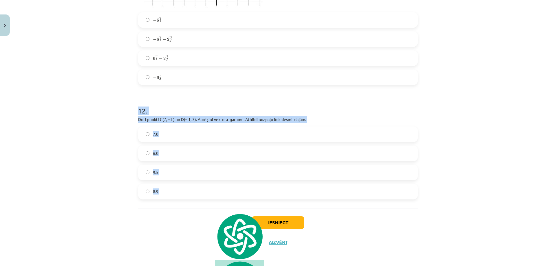
click at [160, 190] on label "8.9" at bounding box center [278, 192] width 279 height 14
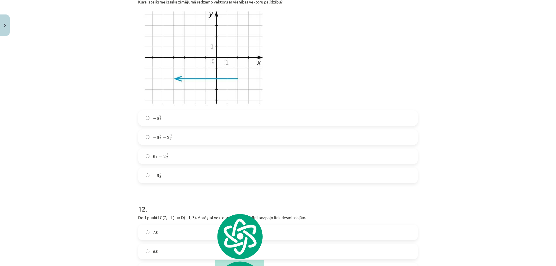
scroll to position [1663, 0]
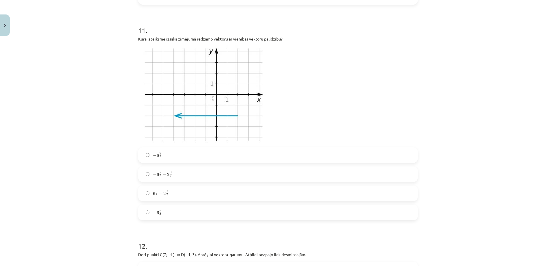
click at [214, 190] on label "6 → i − 2 → j 6 i → − 2 j →" at bounding box center [278, 193] width 279 height 14
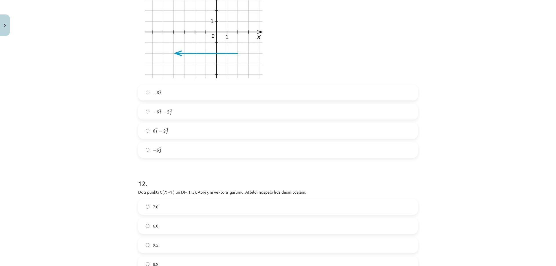
scroll to position [1798, 0]
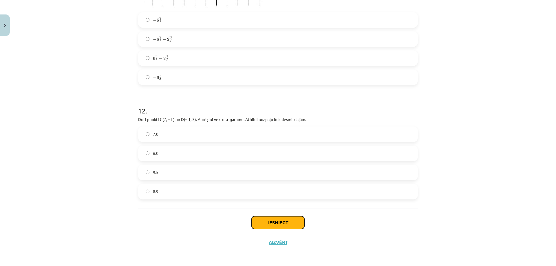
click at [273, 228] on button "Iesniegt" at bounding box center [278, 222] width 53 height 13
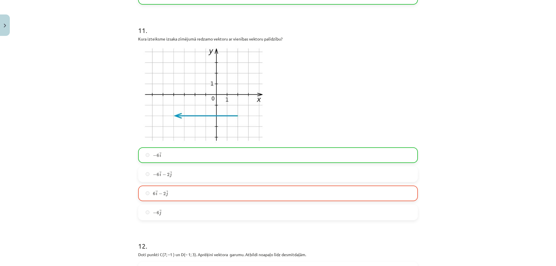
scroll to position [1817, 0]
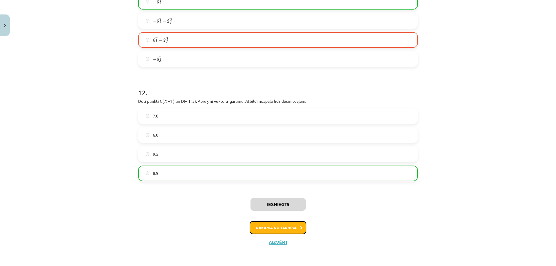
click at [285, 225] on button "Nākamā nodarbība" at bounding box center [278, 227] width 57 height 13
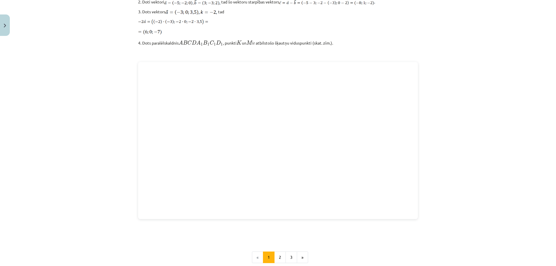
scroll to position [749, 0]
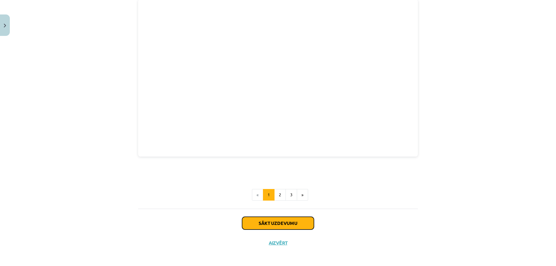
click at [278, 221] on button "Sākt uzdevumu" at bounding box center [278, 223] width 72 height 13
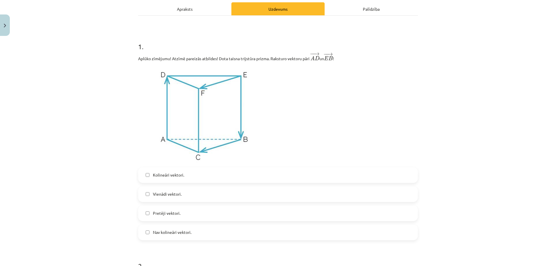
scroll to position [82, 0]
click at [252, 240] on label "Nav kolineāri vektori." at bounding box center [278, 233] width 279 height 14
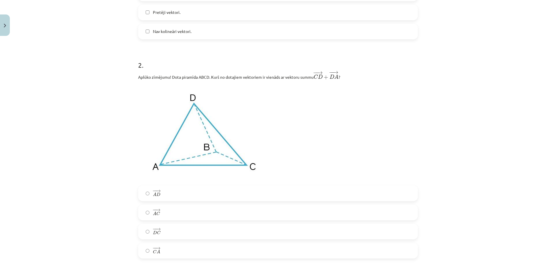
scroll to position [285, 0]
click at [203, 250] on label "− − → C A C A →" at bounding box center [278, 250] width 279 height 14
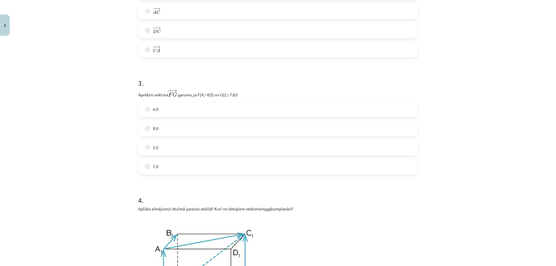
scroll to position [488, 0]
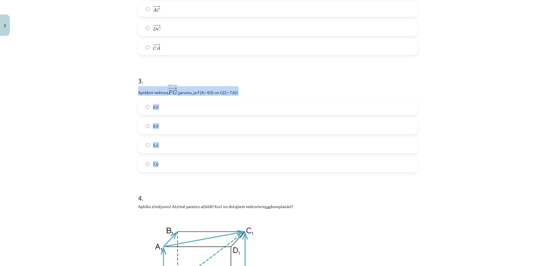
drag, startPoint x: 130, startPoint y: 91, endPoint x: 233, endPoint y: 160, distance: 123.9
click at [233, 160] on div "Mācību tēma: Matemātikas i - 10. klases 1. ieskaites mācību materiāls (a,b) #9 …" at bounding box center [278, 133] width 556 height 266
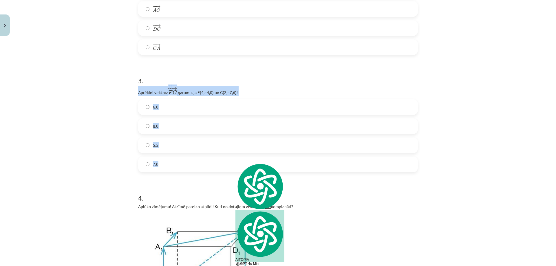
click at [165, 166] on label "7.0" at bounding box center [278, 164] width 279 height 14
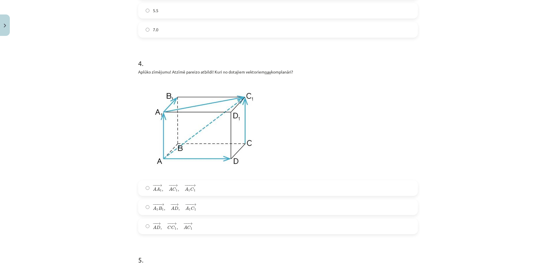
scroll to position [623, 0]
click at [181, 202] on label "− −− → A 1 B 1 , − − → A D , − −− → A 1 C 1 A 1 B 1 → , A D → , A 1 C 1 →" at bounding box center [278, 207] width 279 height 14
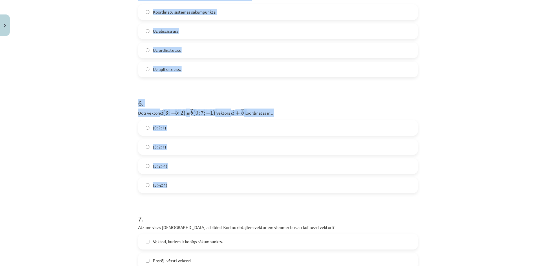
scroll to position [1029, 0]
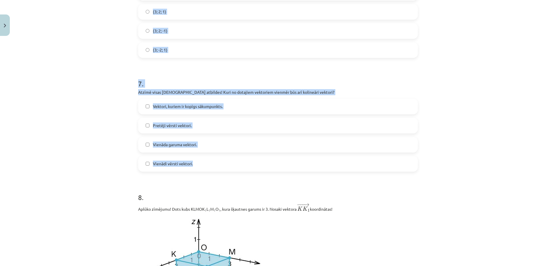
drag, startPoint x: 124, startPoint y: 128, endPoint x: 227, endPoint y: 165, distance: 109.3
click at [227, 165] on div "Mācību tēma: Matemātikas i - 10. klases 1. ieskaites mācību materiāls (a,b) #9 …" at bounding box center [278, 133] width 556 height 266
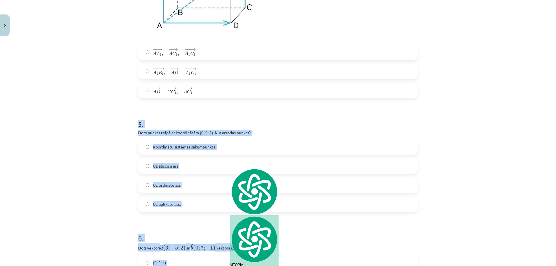
click at [186, 200] on label "Uz aplikātu ass." at bounding box center [278, 204] width 279 height 14
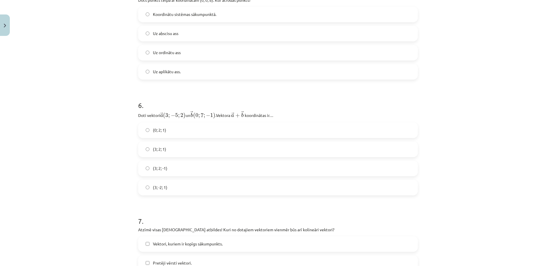
scroll to position [893, 0]
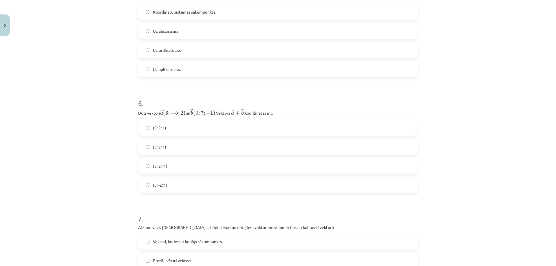
click at [176, 163] on label "(3; 2; -1)" at bounding box center [278, 166] width 279 height 14
click at [187, 144] on label "(3; 2; 1)" at bounding box center [278, 147] width 279 height 14
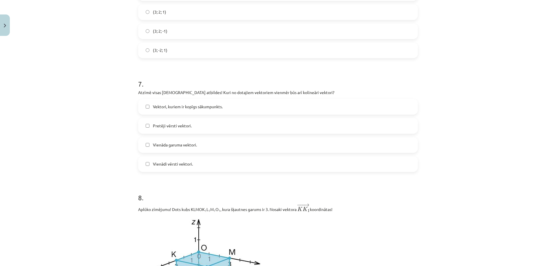
scroll to position [1029, 0]
click at [175, 124] on span "Pretēji vērsti vektori." at bounding box center [172, 126] width 39 height 6
click at [175, 160] on label "Vienādi vērsti vektori." at bounding box center [278, 164] width 279 height 14
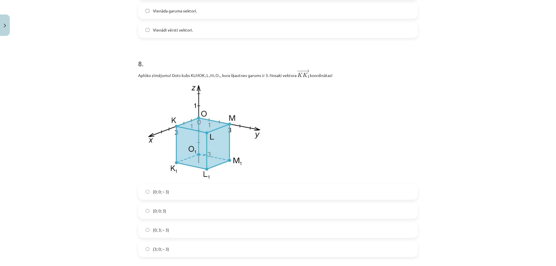
scroll to position [1164, 0]
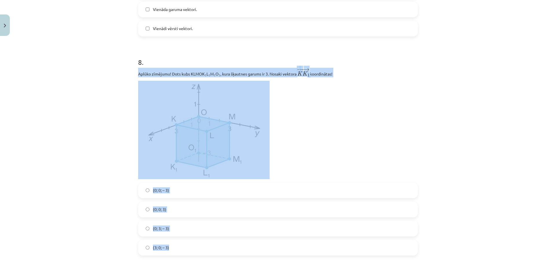
drag, startPoint x: 131, startPoint y: 70, endPoint x: 323, endPoint y: 244, distance: 258.7
click at [323, 244] on div "Mācību tēma: Matemātikas i - 10. klases 1. ieskaites mācību materiāls (a,b) #9 …" at bounding box center [278, 133] width 556 height 266
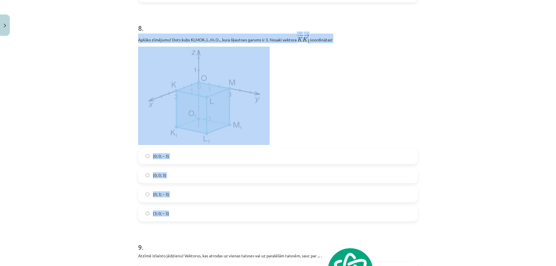
scroll to position [1232, 0]
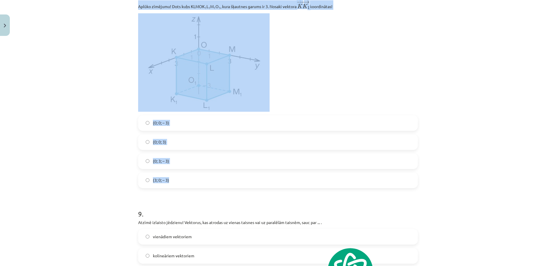
click at [103, 159] on div "Mācību tēma: Matemātikas i - 10. klases 1. ieskaites mācību materiāls (a,b) #9 …" at bounding box center [278, 133] width 556 height 266
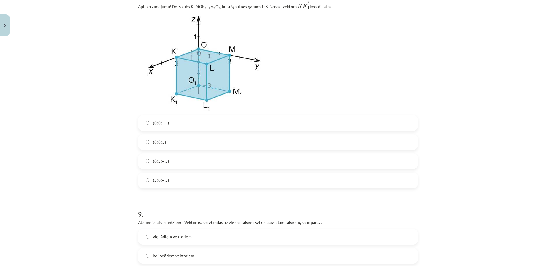
click at [181, 143] on label "(0; 0; 3)" at bounding box center [278, 142] width 279 height 14
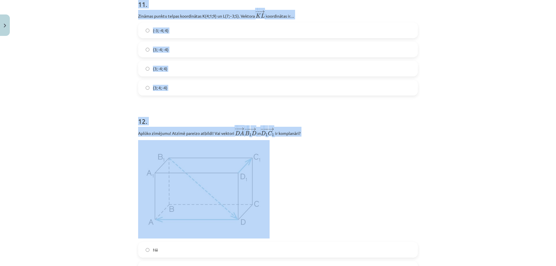
scroll to position [1705, 0]
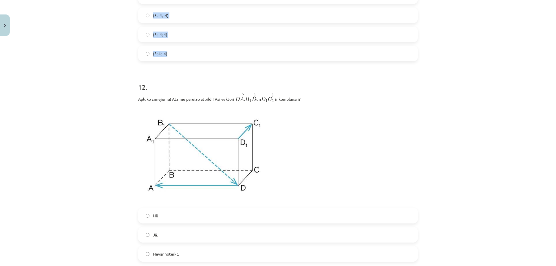
drag, startPoint x: 134, startPoint y: 84, endPoint x: 220, endPoint y: 50, distance: 92.9
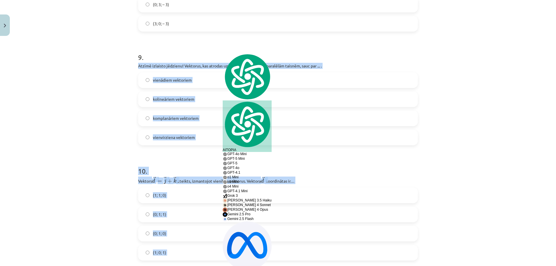
scroll to position [1367, 0]
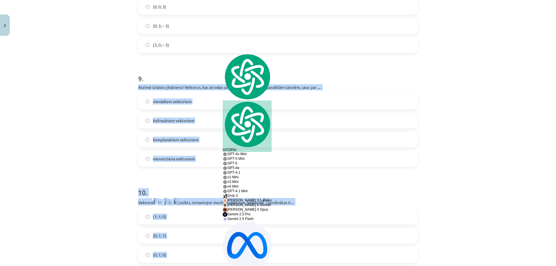
click at [103, 137] on div "Mācību tēma: Matemātikas i - 10. klases 1. ieskaites mācību materiāls (a,b) #9 …" at bounding box center [278, 133] width 556 height 266
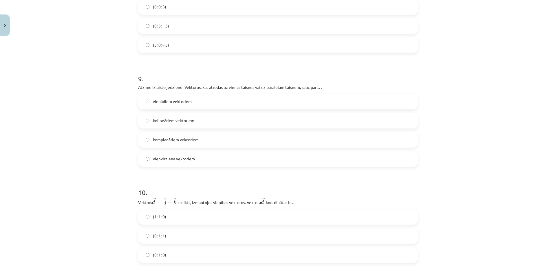
click at [202, 118] on label "kolineāriem vektoriem" at bounding box center [278, 121] width 279 height 14
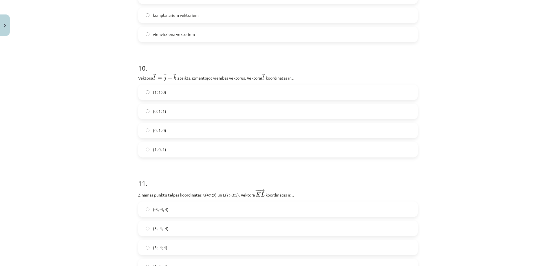
scroll to position [1502, 0]
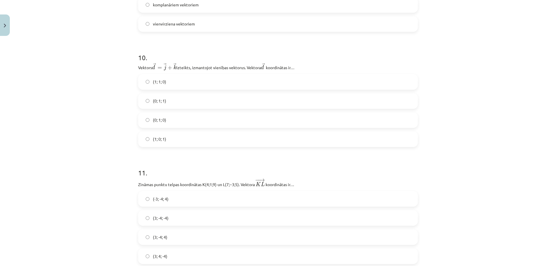
click at [172, 102] on label "(0; 1; 1)" at bounding box center [278, 101] width 279 height 14
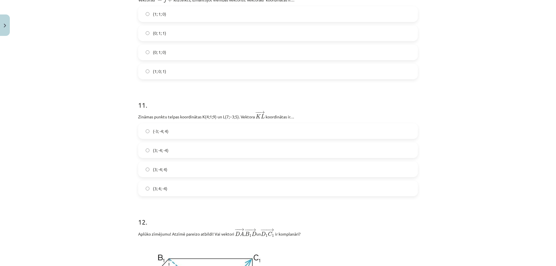
click at [170, 186] on label "(3; 4; -4)" at bounding box center [278, 188] width 279 height 14
click at [176, 154] on label "(3; -4; -4)" at bounding box center [278, 150] width 279 height 14
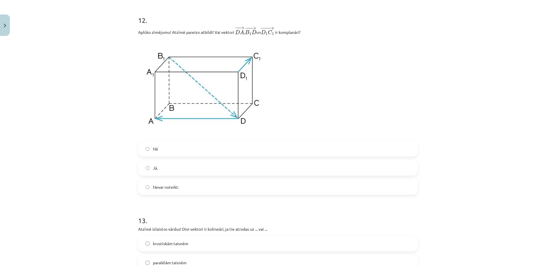
scroll to position [1773, 0]
click at [197, 165] on label "Jā." at bounding box center [278, 167] width 279 height 14
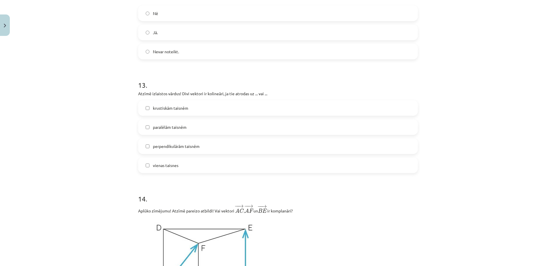
scroll to position [1908, 0]
click at [177, 167] on label "vienas taisnes" at bounding box center [278, 165] width 279 height 14
click at [179, 130] on span "paralēlām taisnēm" at bounding box center [170, 127] width 34 height 6
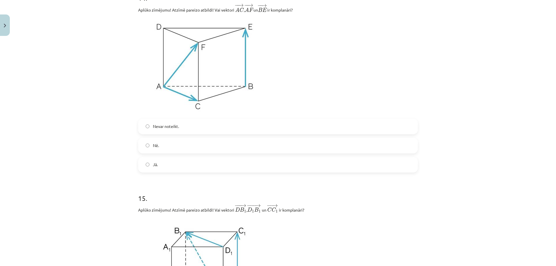
scroll to position [2111, 0]
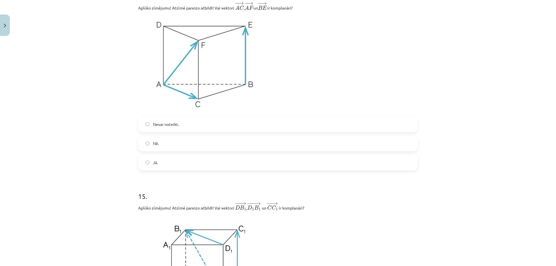
click at [169, 157] on div "Nevar noteikt. Nē. Jā." at bounding box center [278, 144] width 280 height 54
click at [164, 165] on label "Jā." at bounding box center [278, 163] width 279 height 14
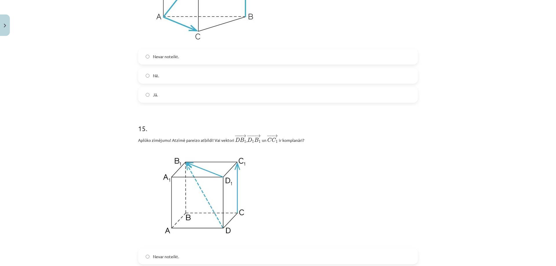
scroll to position [2246, 0]
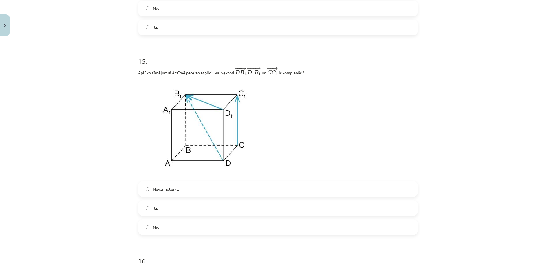
click at [167, 191] on span "Nevar noteikt." at bounding box center [166, 189] width 26 height 6
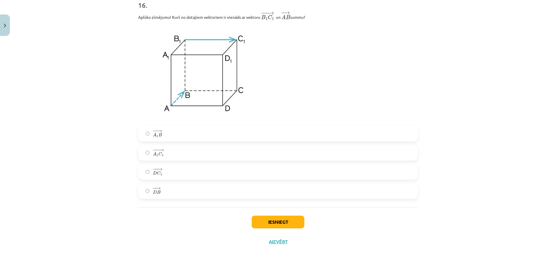
scroll to position [2505, 0]
click at [173, 134] on label "− − → A 1 B A 1 B →" at bounding box center [278, 134] width 279 height 14
click at [286, 219] on button "Iesniegt" at bounding box center [278, 222] width 53 height 13
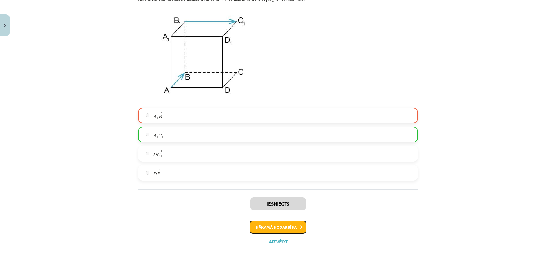
click at [284, 222] on button "Nākamā nodarbība" at bounding box center [278, 227] width 57 height 13
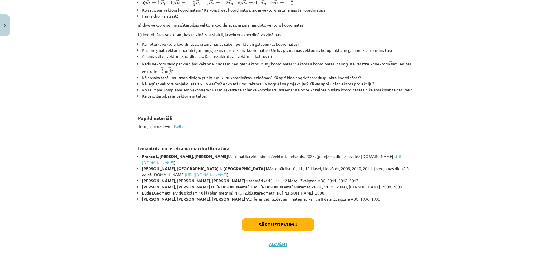
scroll to position [194, 0]
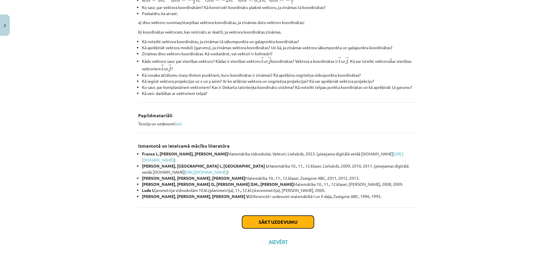
click at [271, 222] on button "Sākt uzdevumu" at bounding box center [278, 222] width 72 height 13
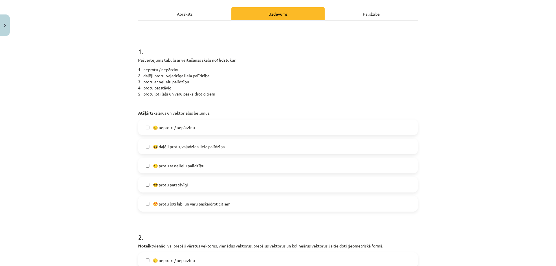
scroll to position [82, 0]
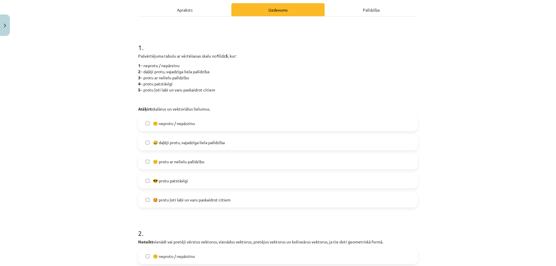
click at [205, 166] on label "🙂 protu ar nelielu palīdzību" at bounding box center [278, 161] width 279 height 14
click at [176, 161] on span "🙂 protu ar nelielu palīdzību" at bounding box center [179, 162] width 52 height 6
click at [187, 187] on label "😎 protu patstāvīgi" at bounding box center [278, 181] width 279 height 14
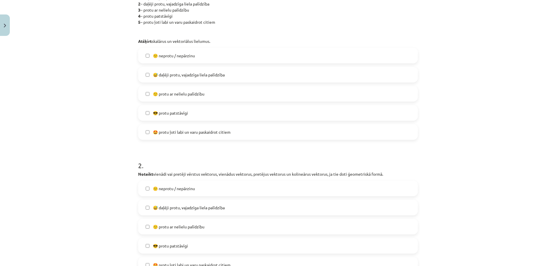
scroll to position [217, 0]
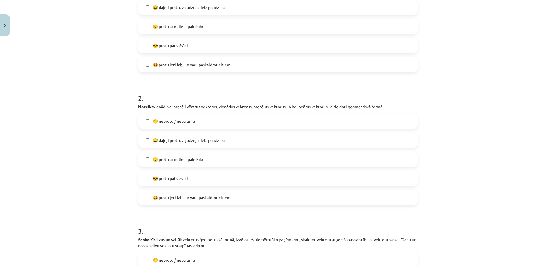
click at [196, 196] on span "🤩 protu ļoti labi un varu paskaidrot citiem" at bounding box center [192, 198] width 78 height 6
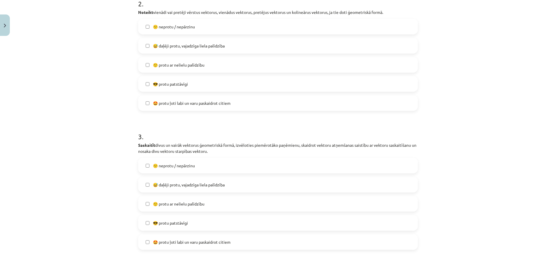
scroll to position [353, 0]
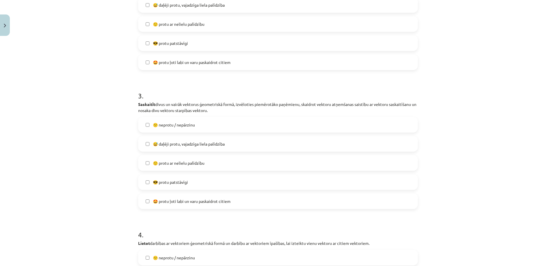
click at [176, 159] on label "🙂 protu ar nelielu palīdzību" at bounding box center [278, 163] width 279 height 14
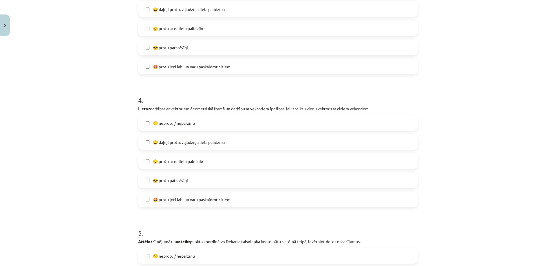
scroll to position [488, 0]
click at [163, 155] on label "🙂 protu ar nelielu palīdzību" at bounding box center [278, 161] width 279 height 14
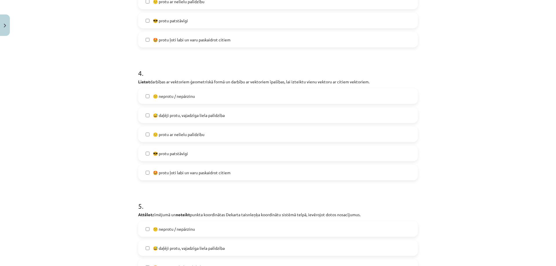
scroll to position [623, 0]
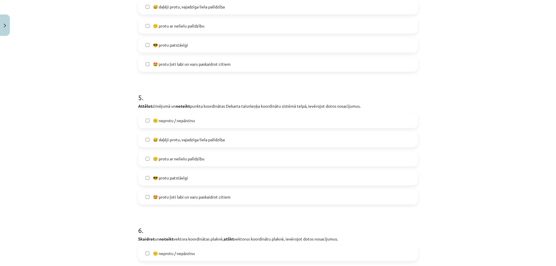
click at [164, 135] on label "😅 daļēji protu, vajadzīga liela palīdzība" at bounding box center [278, 139] width 279 height 14
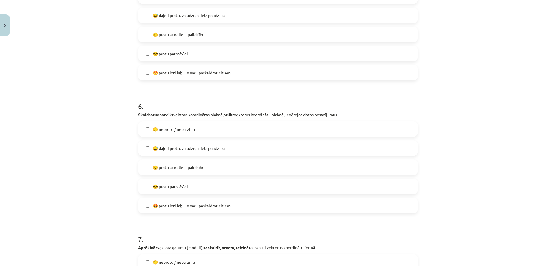
scroll to position [758, 0]
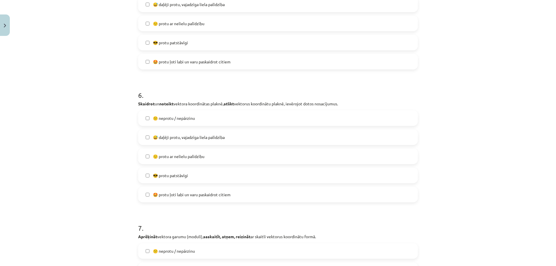
click at [186, 132] on label "😅 daļēji protu, vajadzīga liela palīdzība" at bounding box center [278, 137] width 279 height 14
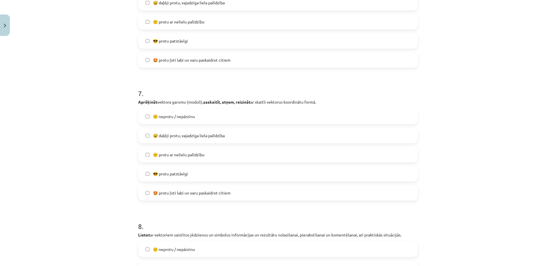
scroll to position [893, 0]
click at [172, 149] on label "🙂 protu ar nelielu palīdzību" at bounding box center [278, 154] width 279 height 14
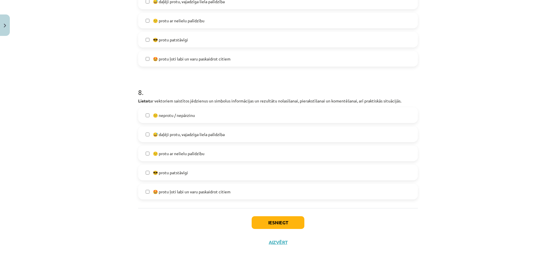
scroll to position [1028, 0]
click at [169, 156] on label "🙂 protu ar nelielu palīdzību" at bounding box center [278, 153] width 279 height 14
click at [292, 224] on button "Iesniegt" at bounding box center [278, 222] width 53 height 13
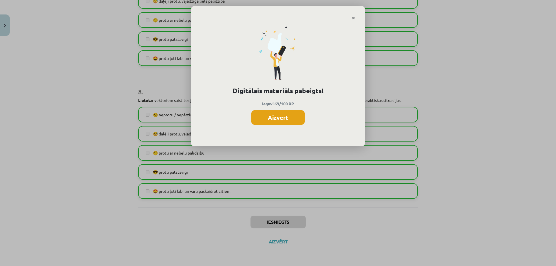
click at [280, 117] on button "Aizvērt" at bounding box center [278, 117] width 53 height 14
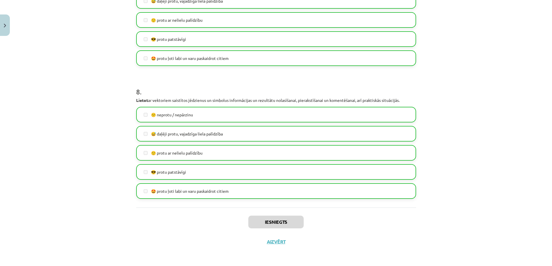
click at [271, 236] on div "Iesniegts Aizvērt" at bounding box center [276, 228] width 280 height 41
click at [271, 241] on button "Aizvērt" at bounding box center [276, 242] width 22 height 6
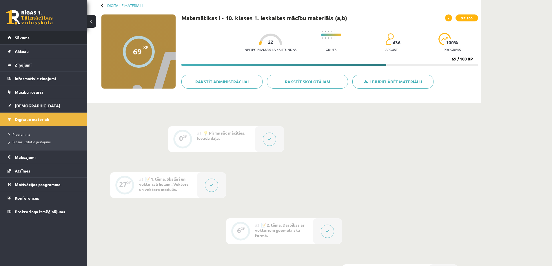
click at [71, 40] on link "Sākums" at bounding box center [44, 37] width 72 height 13
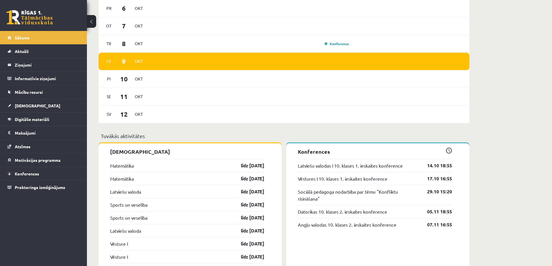
scroll to position [338, 0]
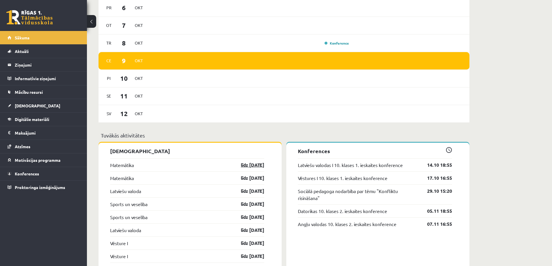
click at [253, 166] on link "līdz 15.10.25" at bounding box center [248, 165] width 34 height 7
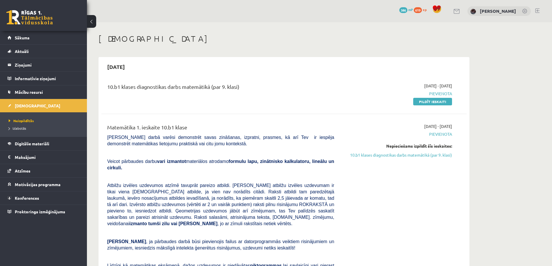
scroll to position [69, 0]
click at [410, 152] on link "10.b1 klases diagnostikas darbs matemātikā (par 9. klasi)" at bounding box center [397, 155] width 109 height 6
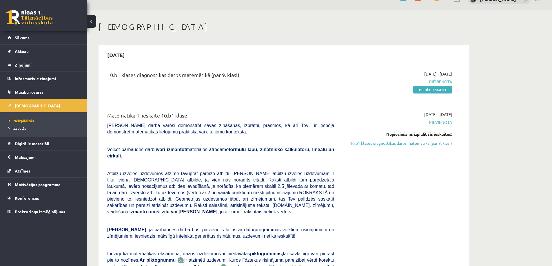
scroll to position [10, 0]
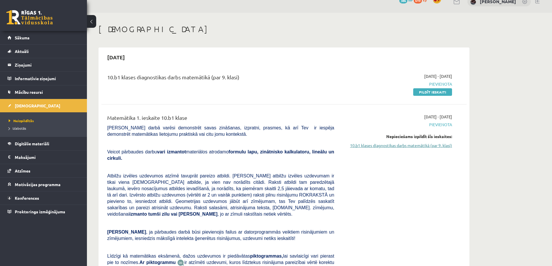
click at [419, 146] on link "10.b1 klases diagnostikas darbs matemātikā (par 9. klasi)" at bounding box center [397, 146] width 109 height 6
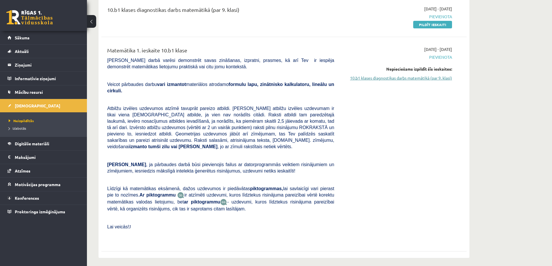
click at [425, 78] on link "10.b1 klases diagnostikas darbs matemātikā (par 9. klasi)" at bounding box center [397, 78] width 109 height 6
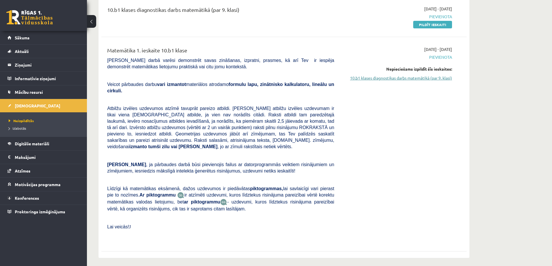
click at [425, 78] on link "10.b1 klases diagnostikas darbs matemātikā (par 9. klasi)" at bounding box center [397, 78] width 109 height 6
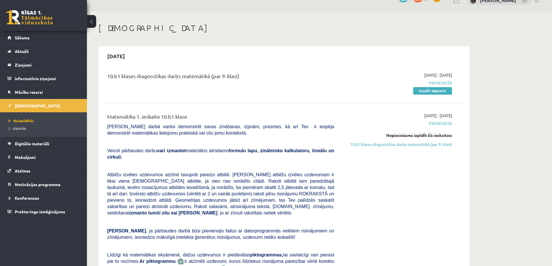
scroll to position [9, 0]
